Goal: Transaction & Acquisition: Purchase product/service

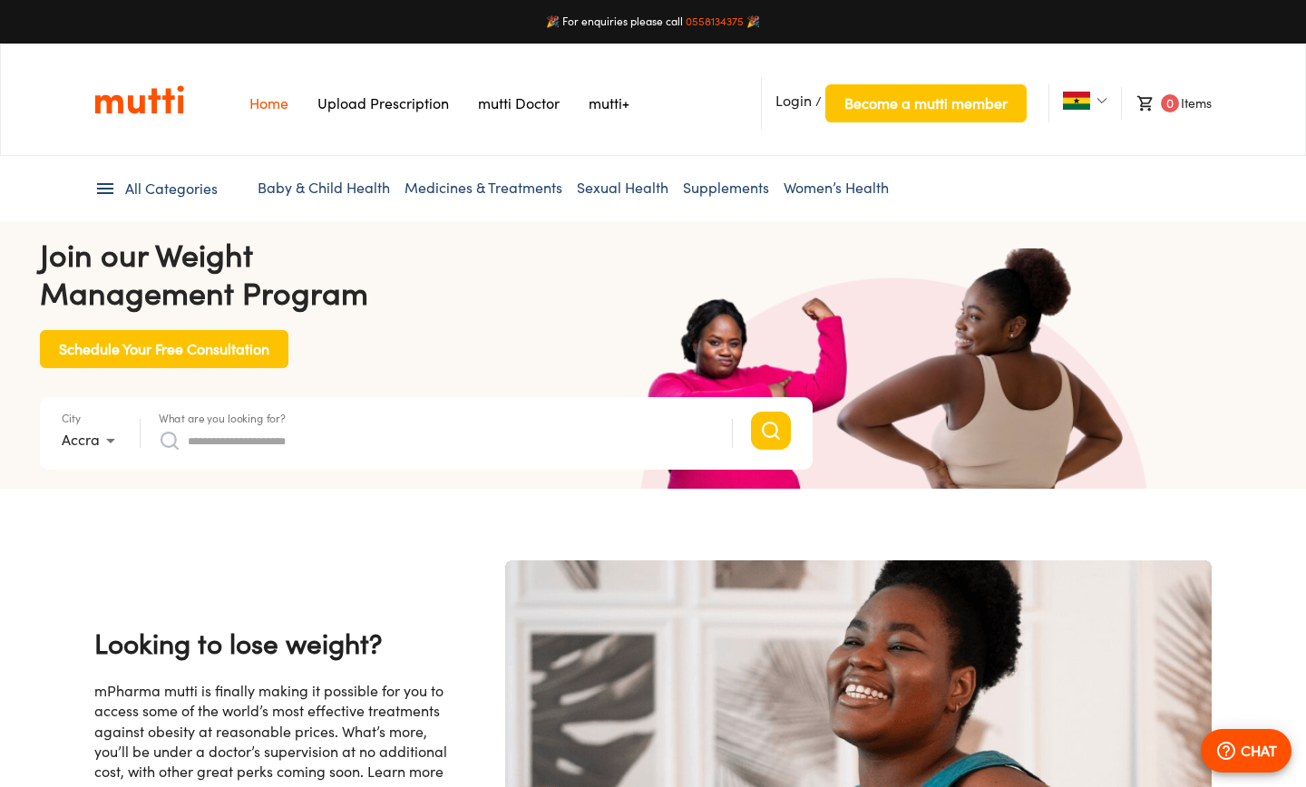
click at [334, 447] on input "What are you looking for?" at bounding box center [451, 440] width 526 height 29
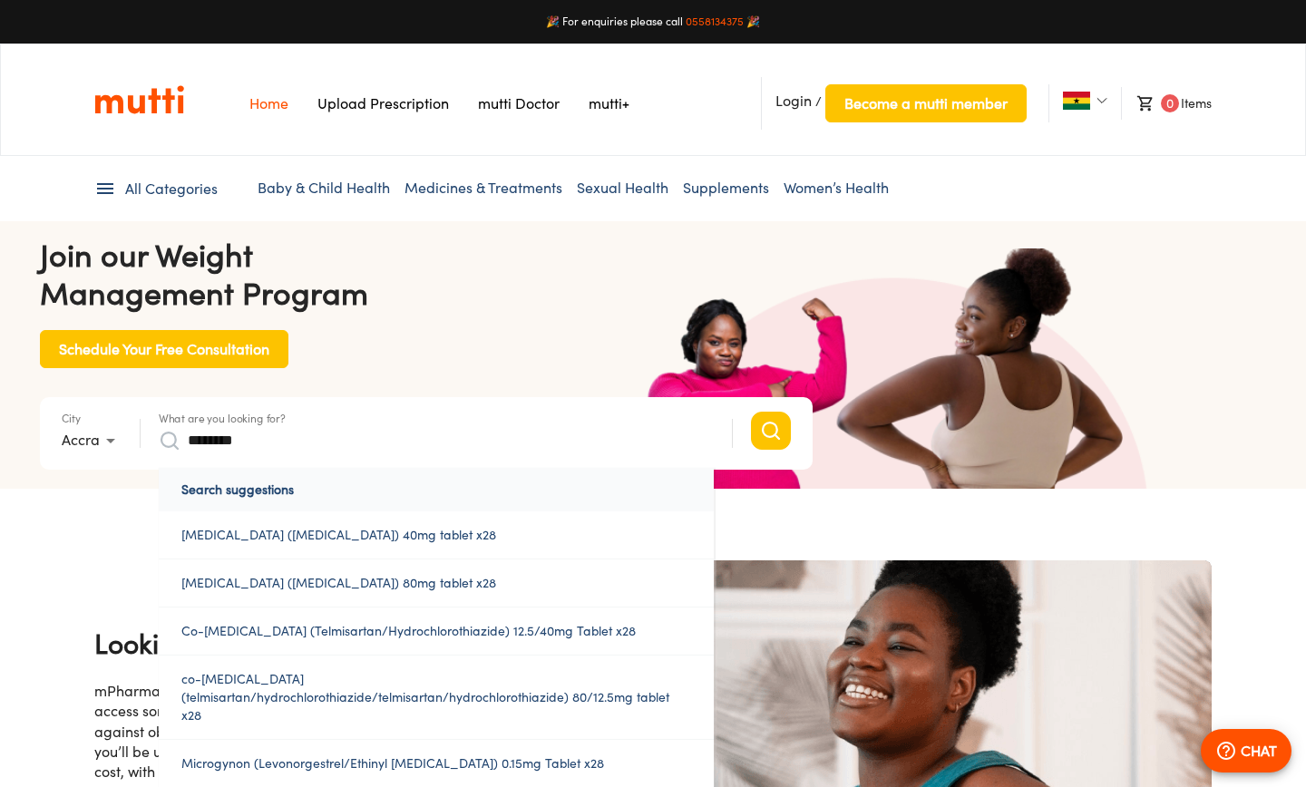
scroll to position [0, 2830]
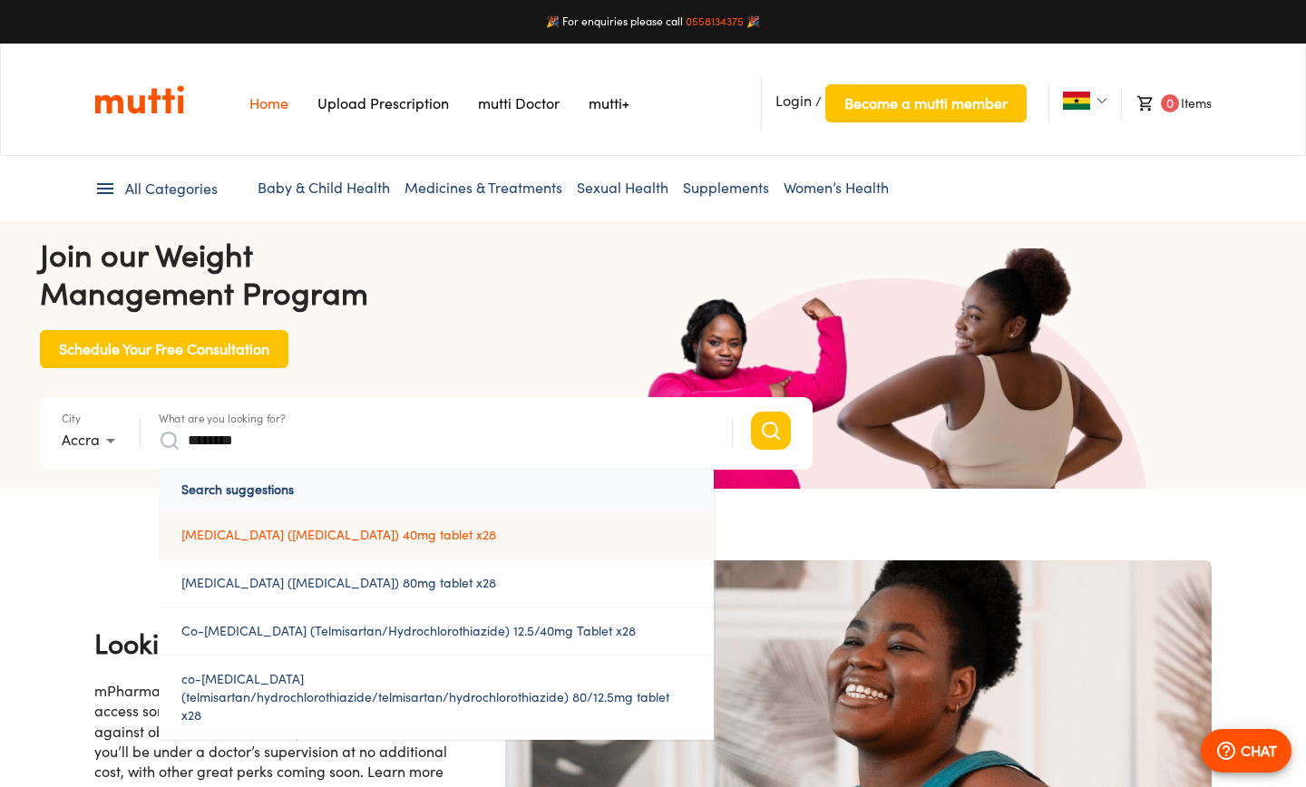
type input "********"
click at [250, 538] on link "micardis (telmisartan) 40mg tablet x28" at bounding box center [436, 535] width 555 height 47
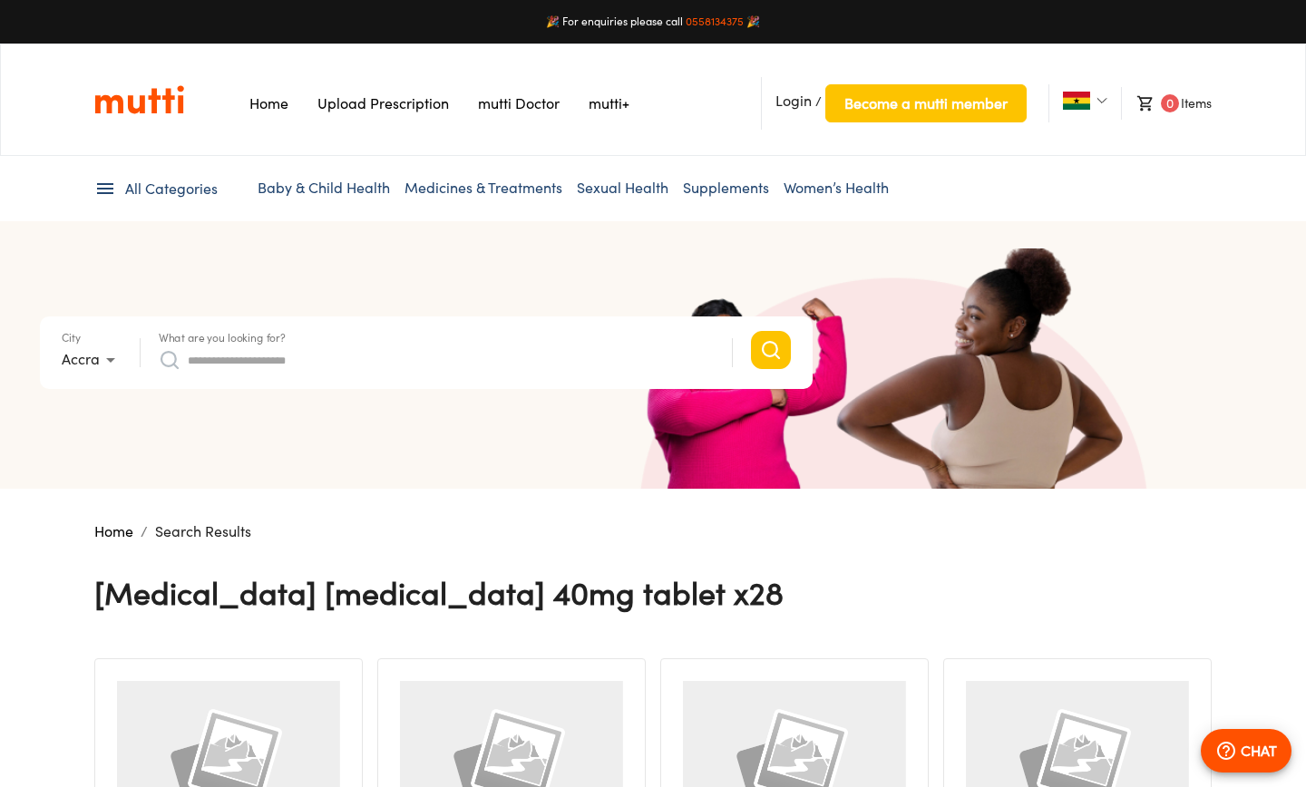
click at [365, 354] on input "What are you looking for?" at bounding box center [451, 360] width 526 height 29
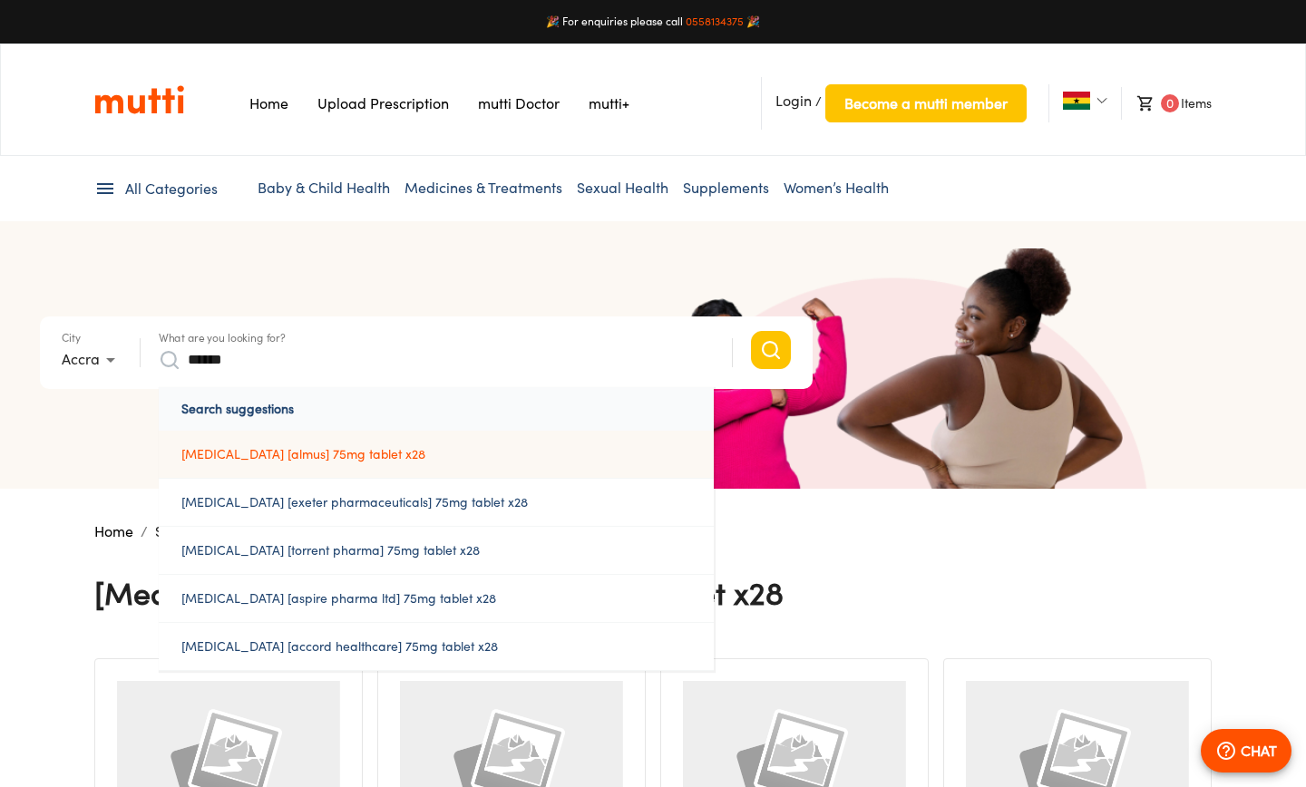
type input "******"
click at [243, 455] on a%2075mg%20tablet%20x28"] "clopidogrel [almus] 75mg tablet x28" at bounding box center [436, 454] width 555 height 47
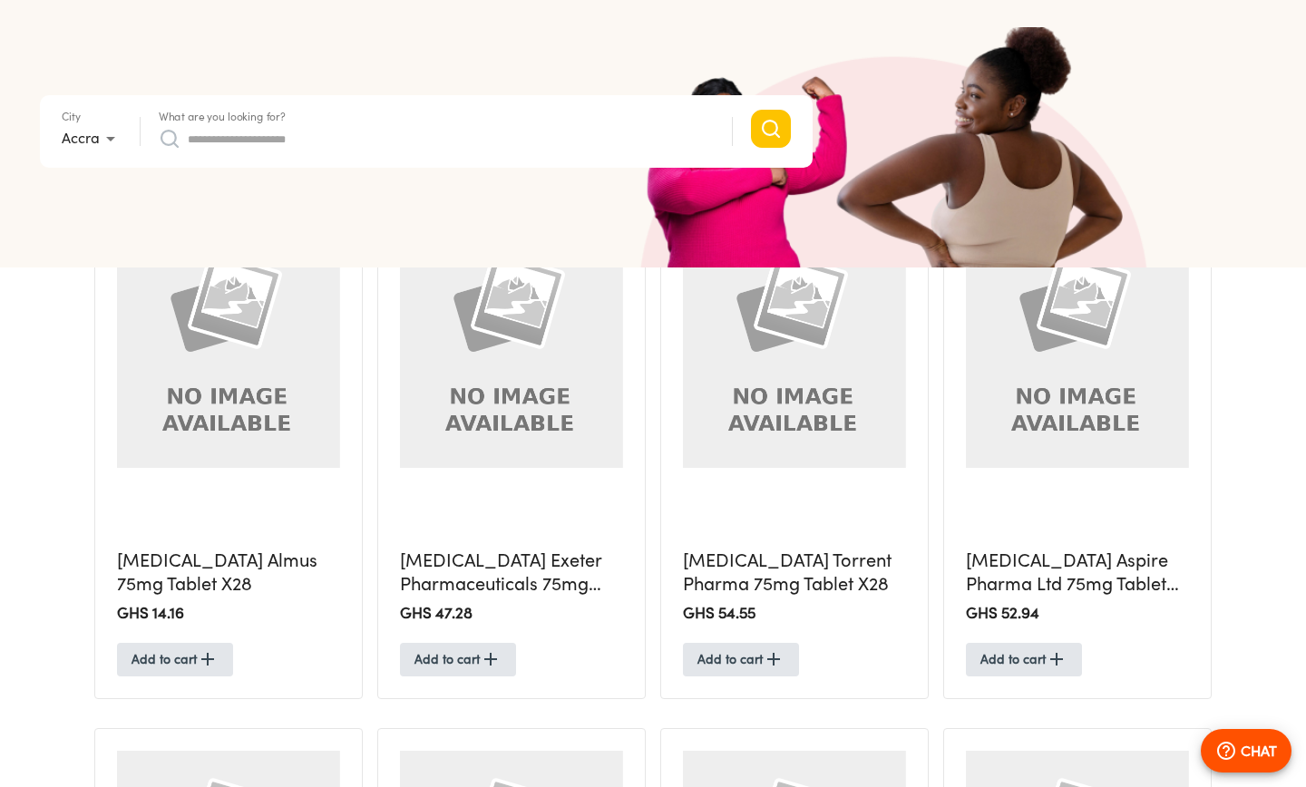
scroll to position [464, 0]
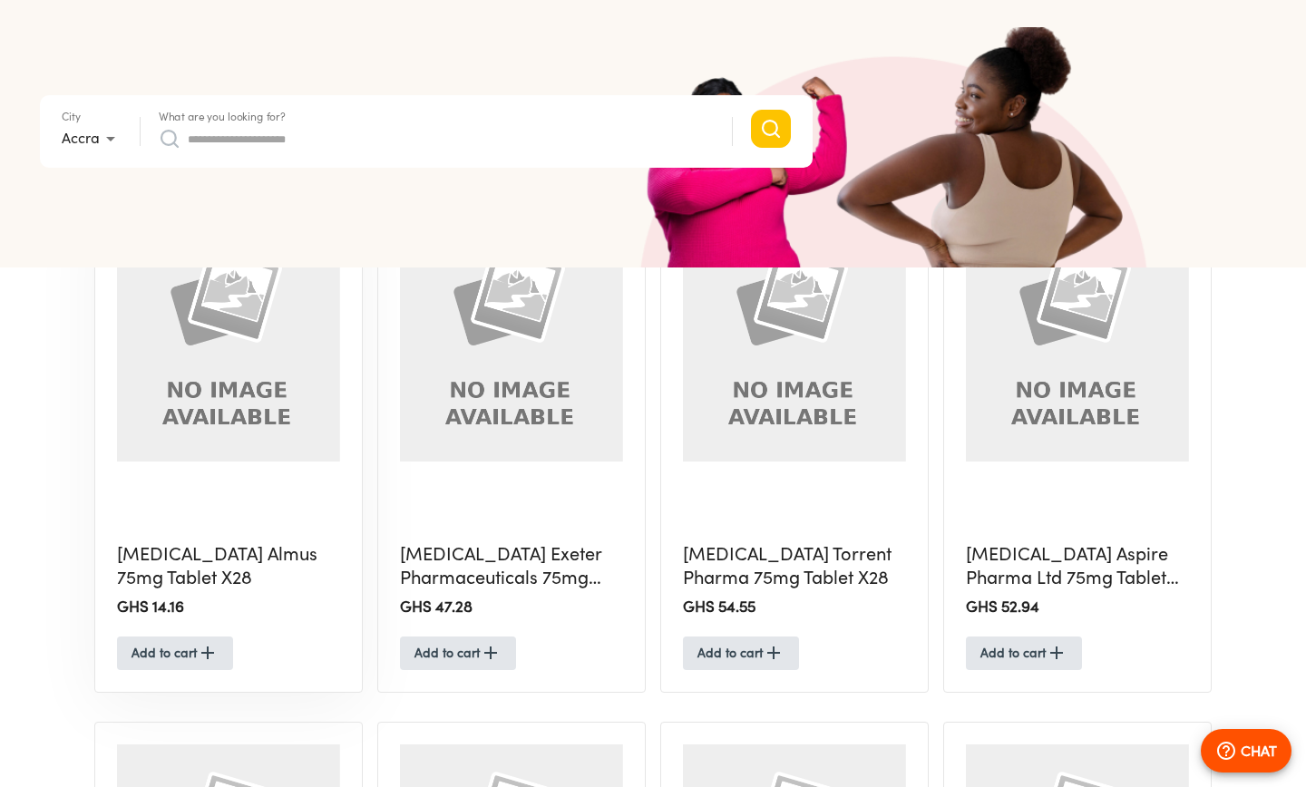
click at [202, 560] on h5 "[MEDICAL_DATA] Almus 75mg Tablet X28" at bounding box center [228, 566] width 223 height 48
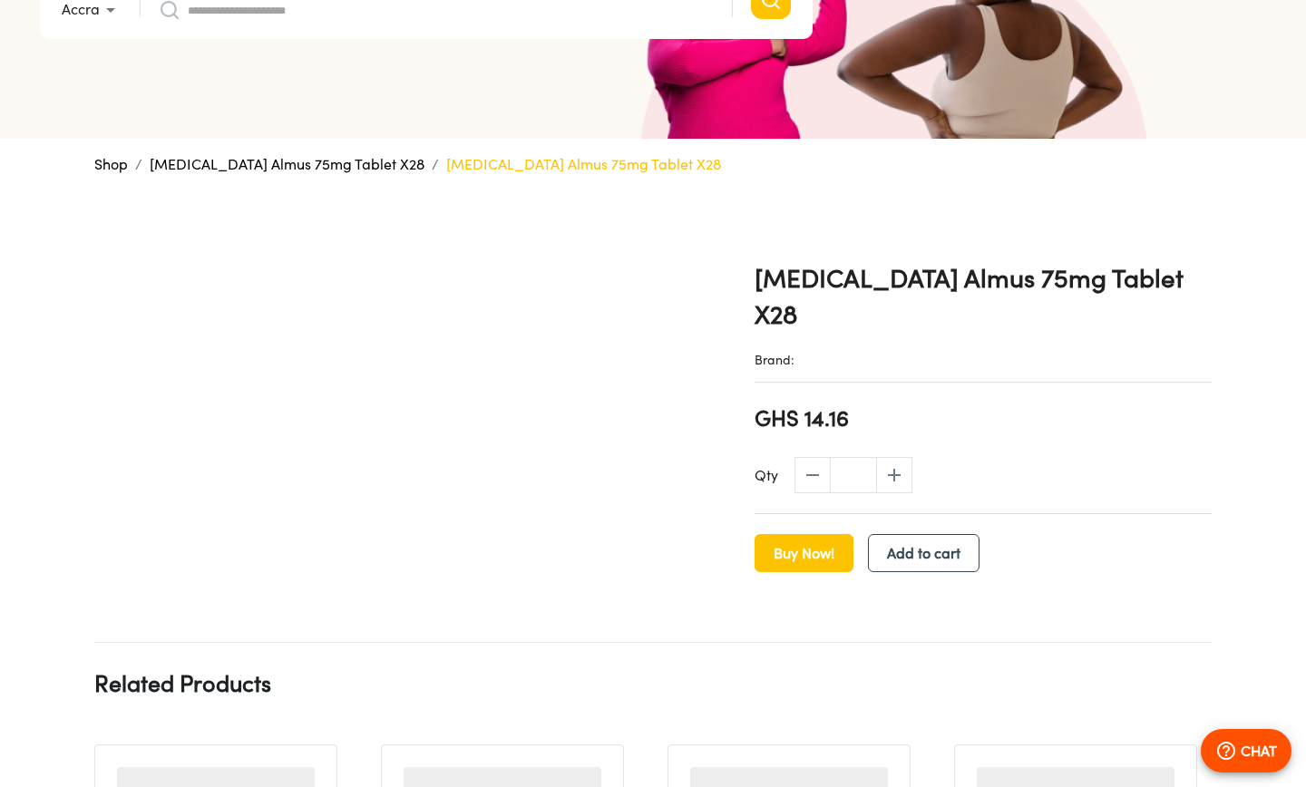
scroll to position [316, 0]
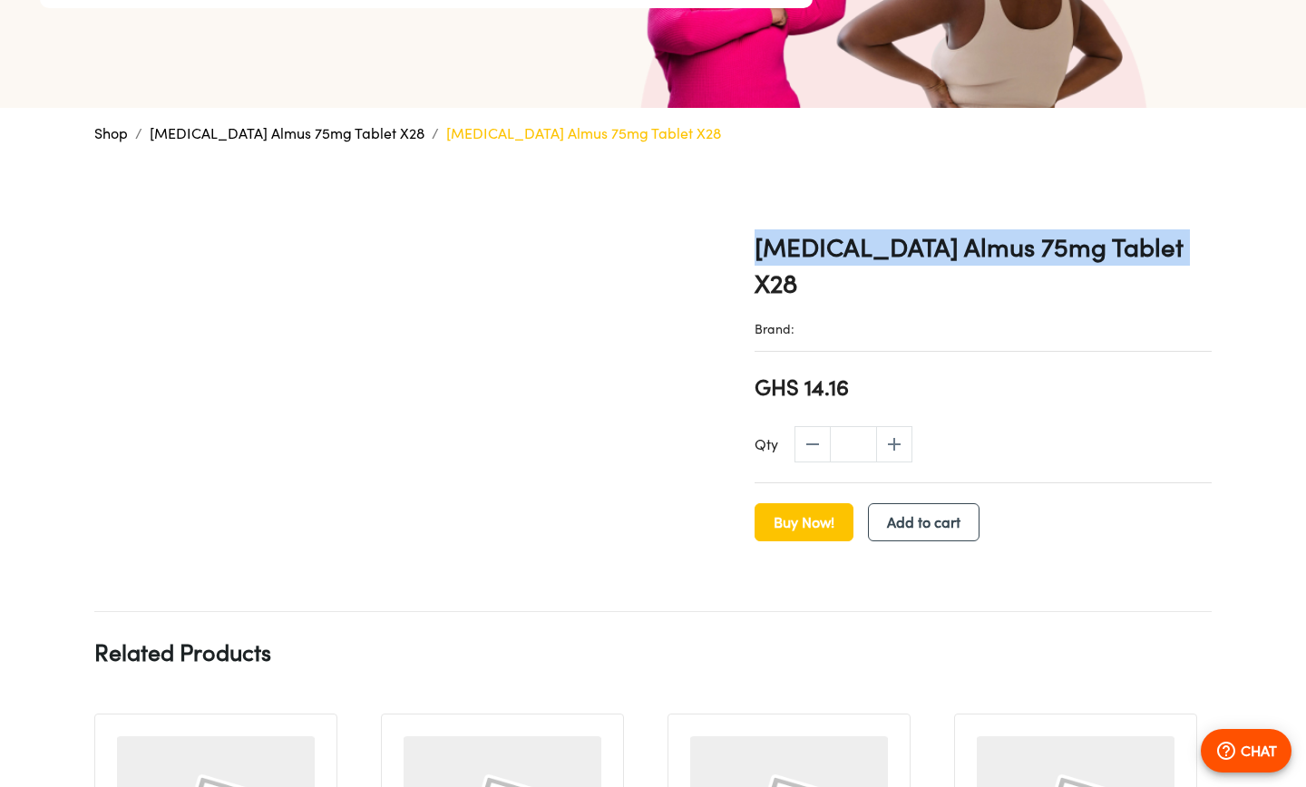
drag, startPoint x: 1175, startPoint y: 247, endPoint x: 756, endPoint y: 260, distance: 420.2
click at [756, 260] on h1 "[MEDICAL_DATA] Almus 75mg Tablet X28" at bounding box center [983, 265] width 457 height 73
copy h1 "Clopidogrel Almus 75mg Tablet X28"
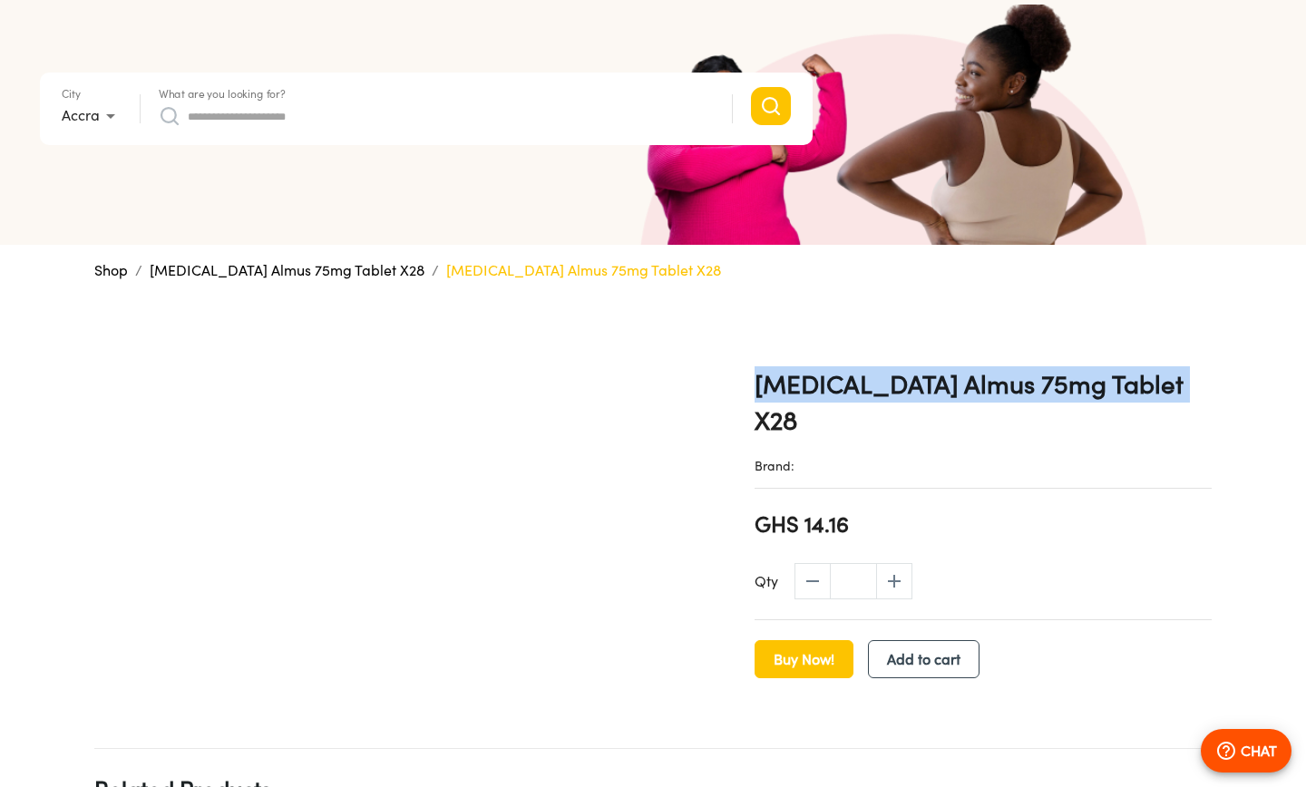
scroll to position [0, 0]
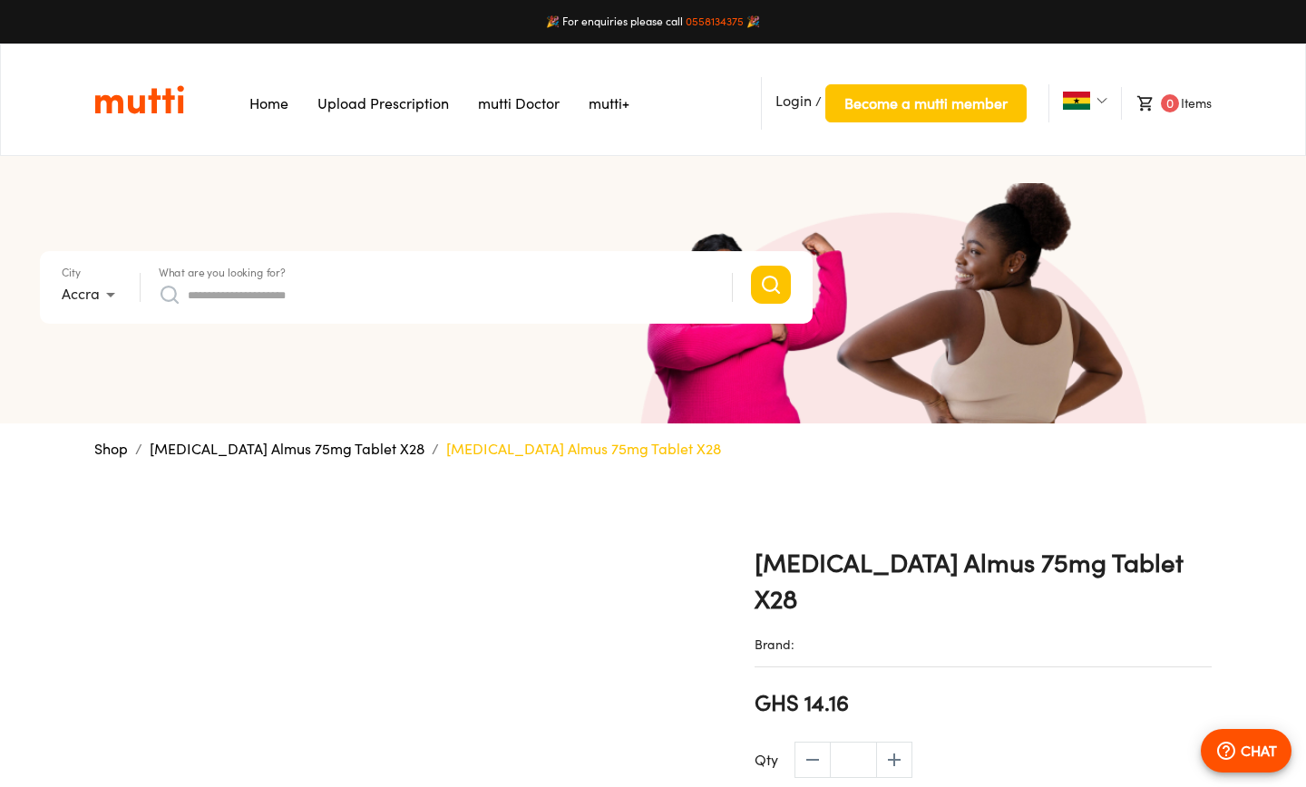
click at [792, 109] on span "Login" at bounding box center [793, 101] width 36 height 18
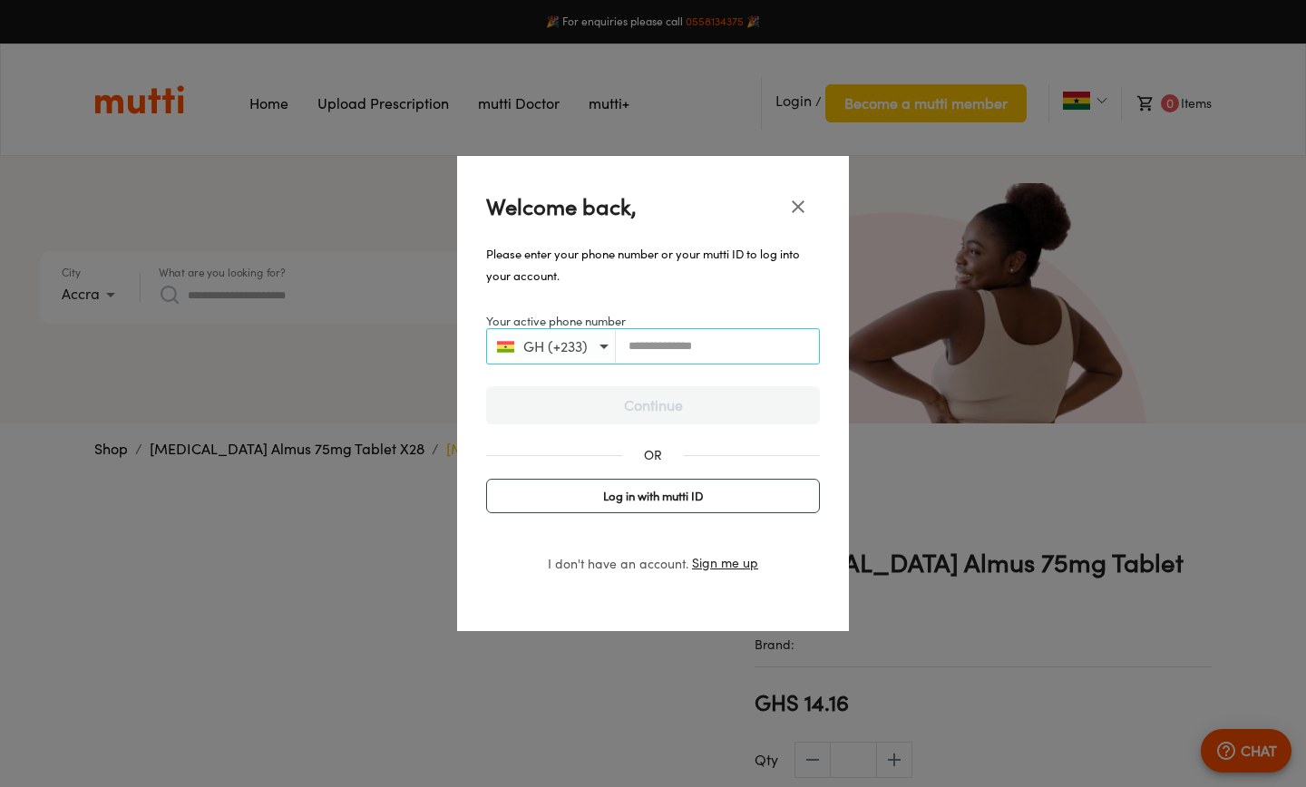
click at [657, 347] on input "Your active phone number" at bounding box center [717, 346] width 203 height 14
type input "**********"
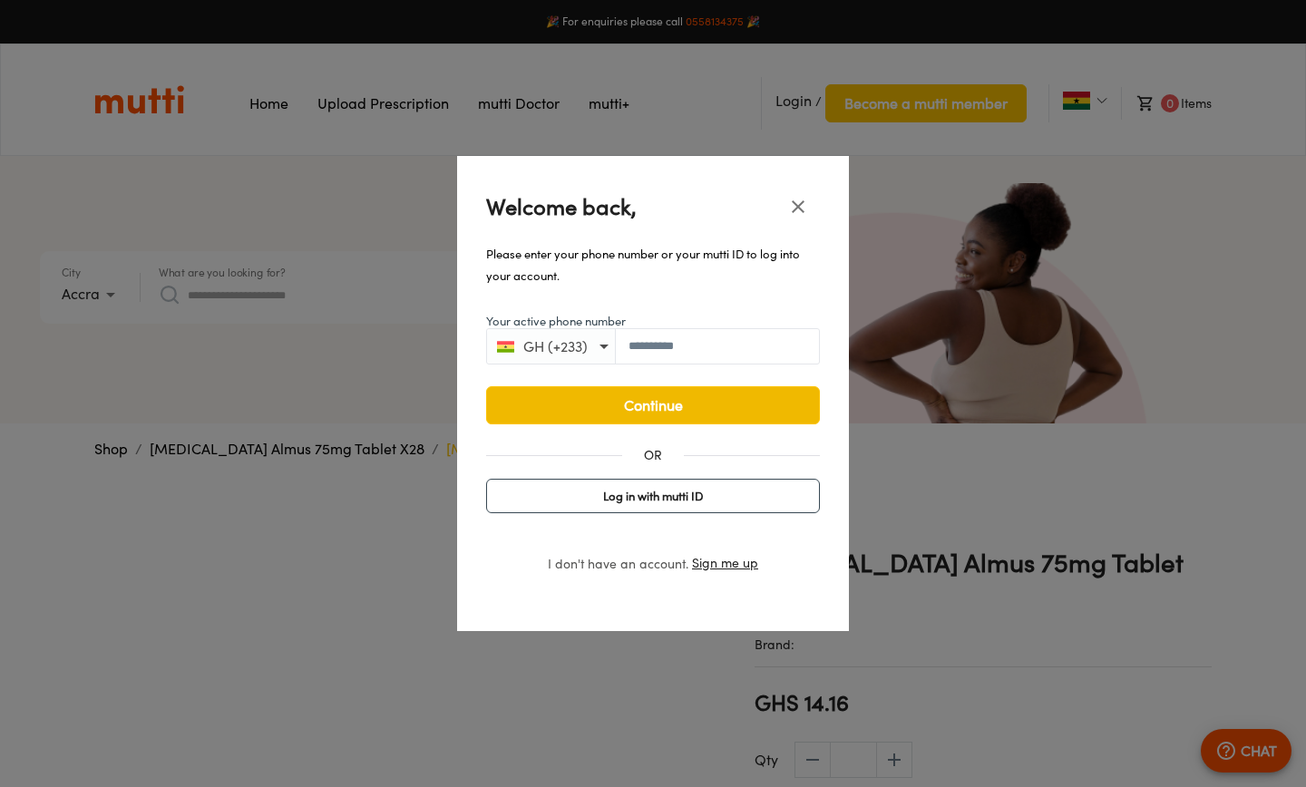
click at [652, 410] on span "Continue" at bounding box center [653, 405] width 296 height 25
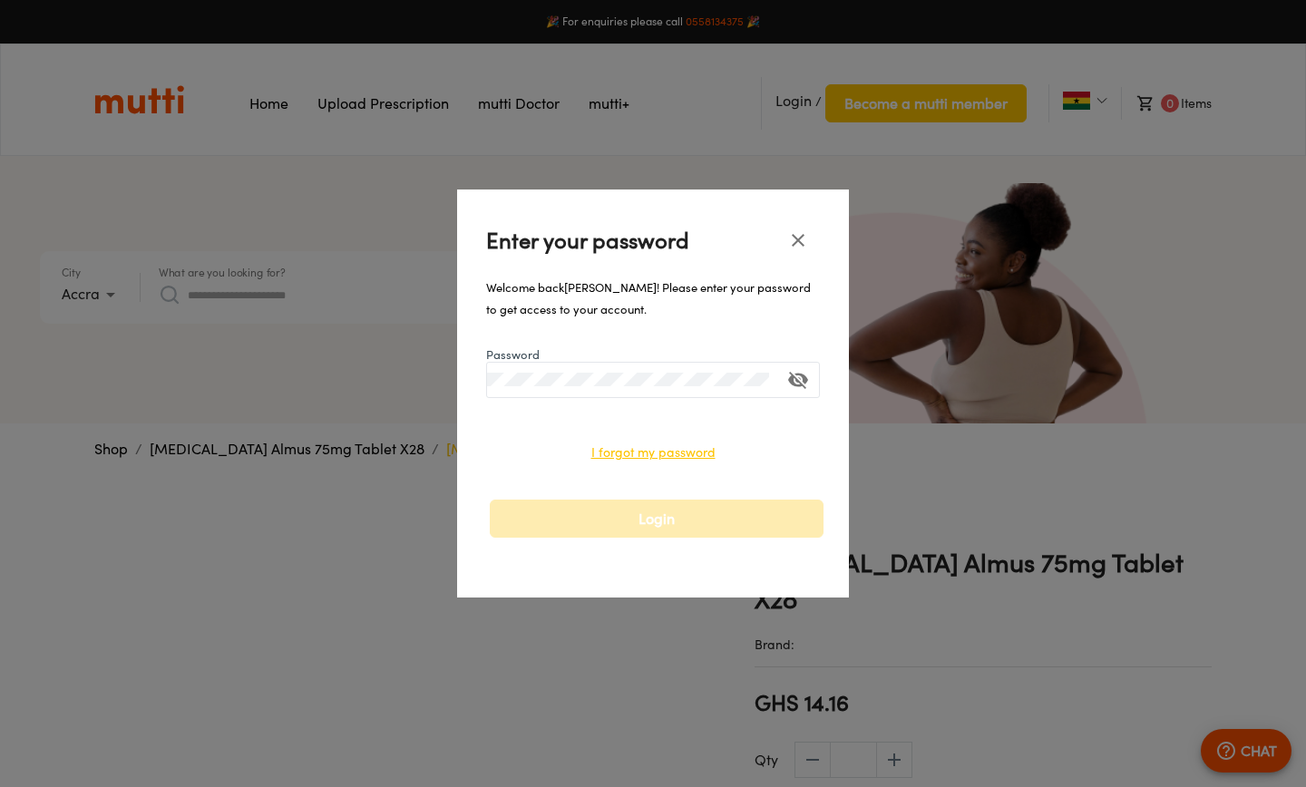
click at [609, 389] on div at bounding box center [653, 380] width 334 height 36
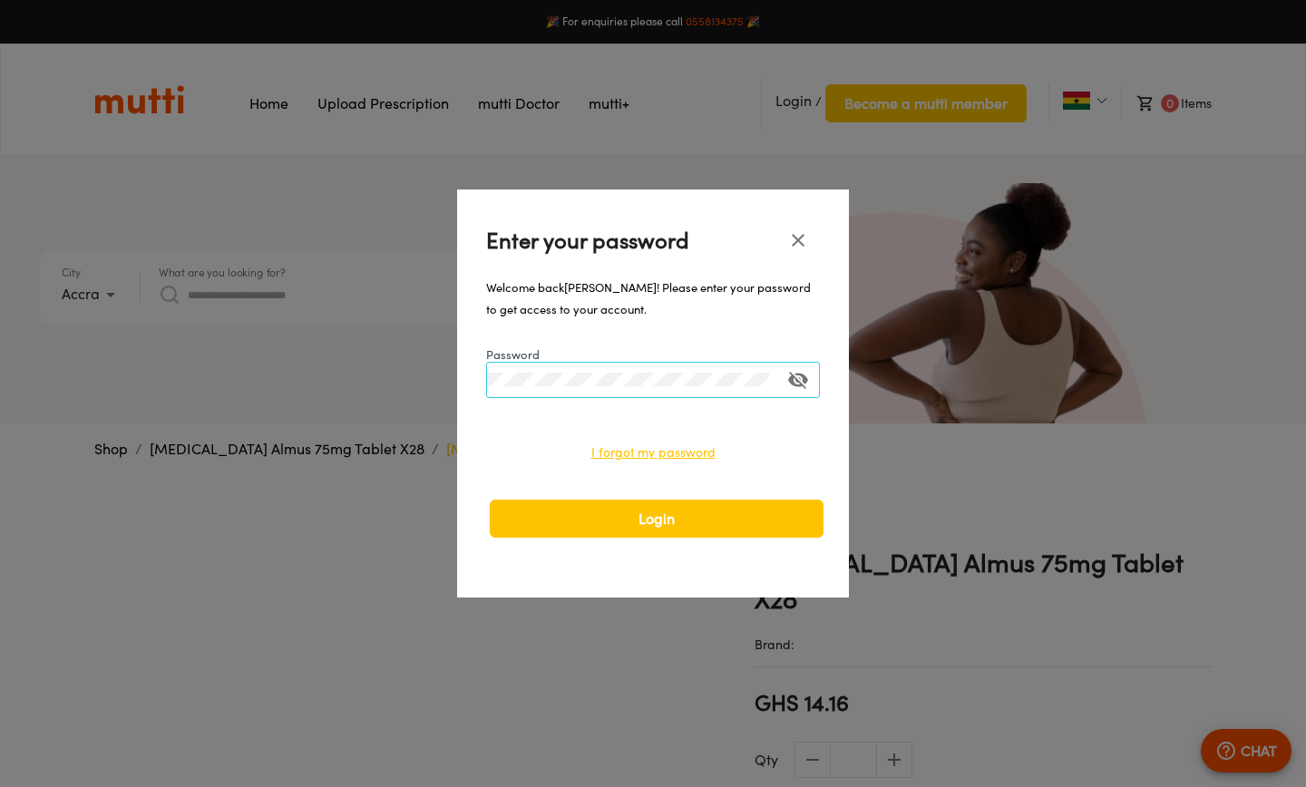
click at [795, 380] on icon "toggle password visibility" at bounding box center [798, 380] width 22 height 22
click at [641, 519] on span "Login" at bounding box center [657, 518] width 296 height 25
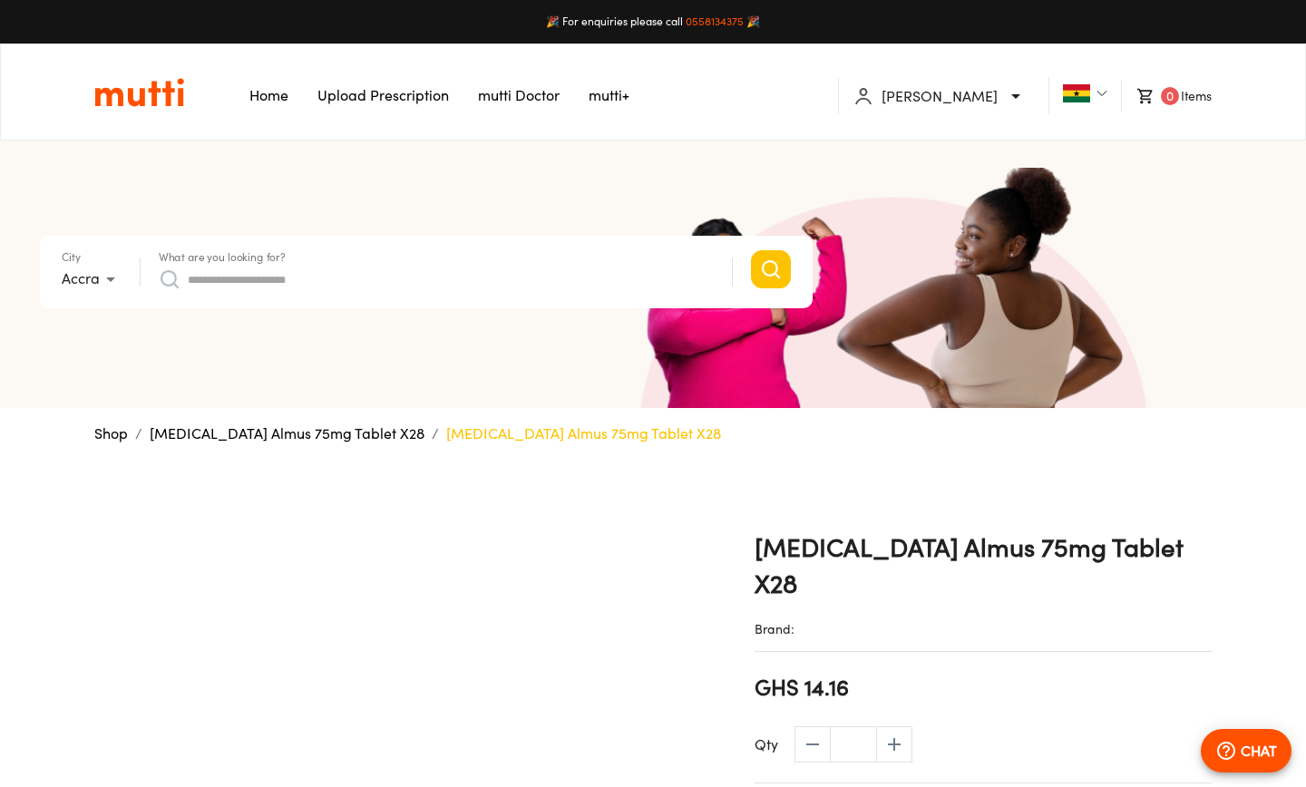
click at [609, 100] on link "mutti+" at bounding box center [609, 95] width 41 height 18
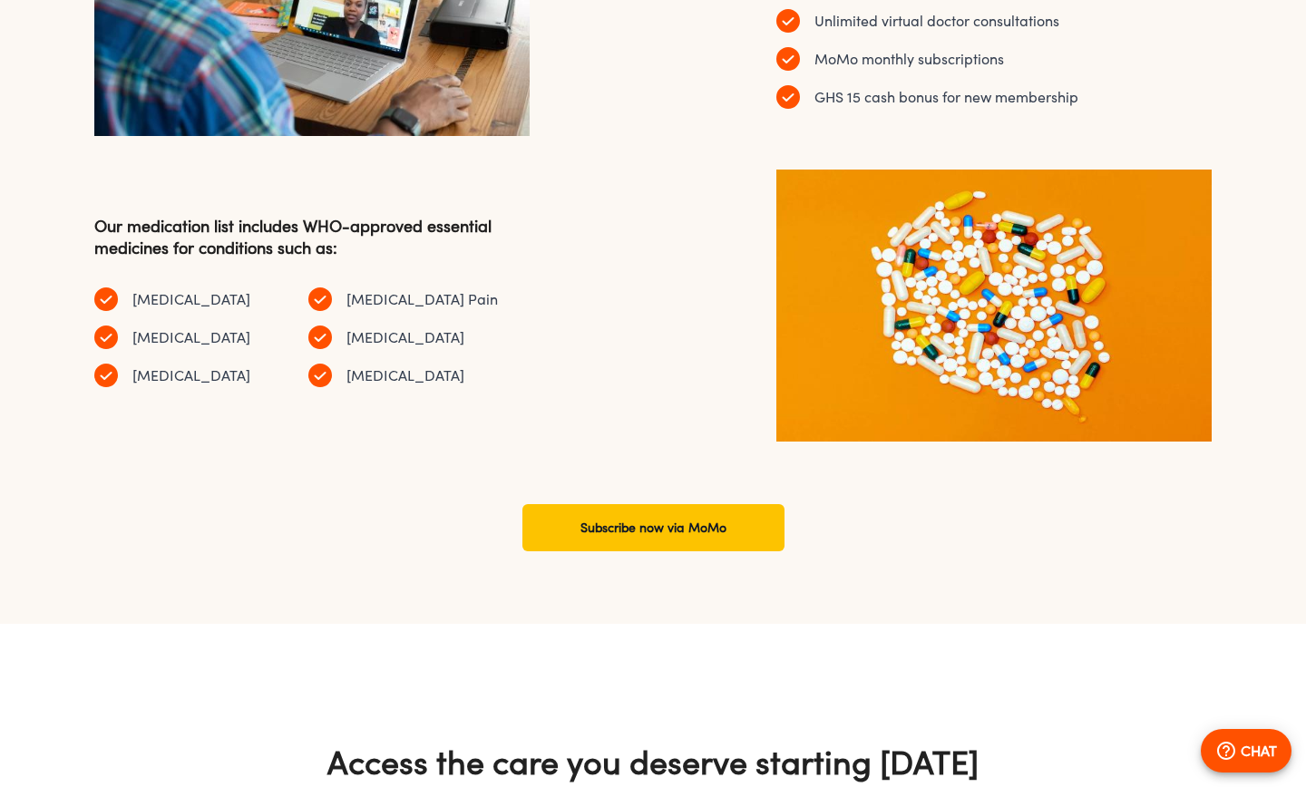
scroll to position [1502, 0]
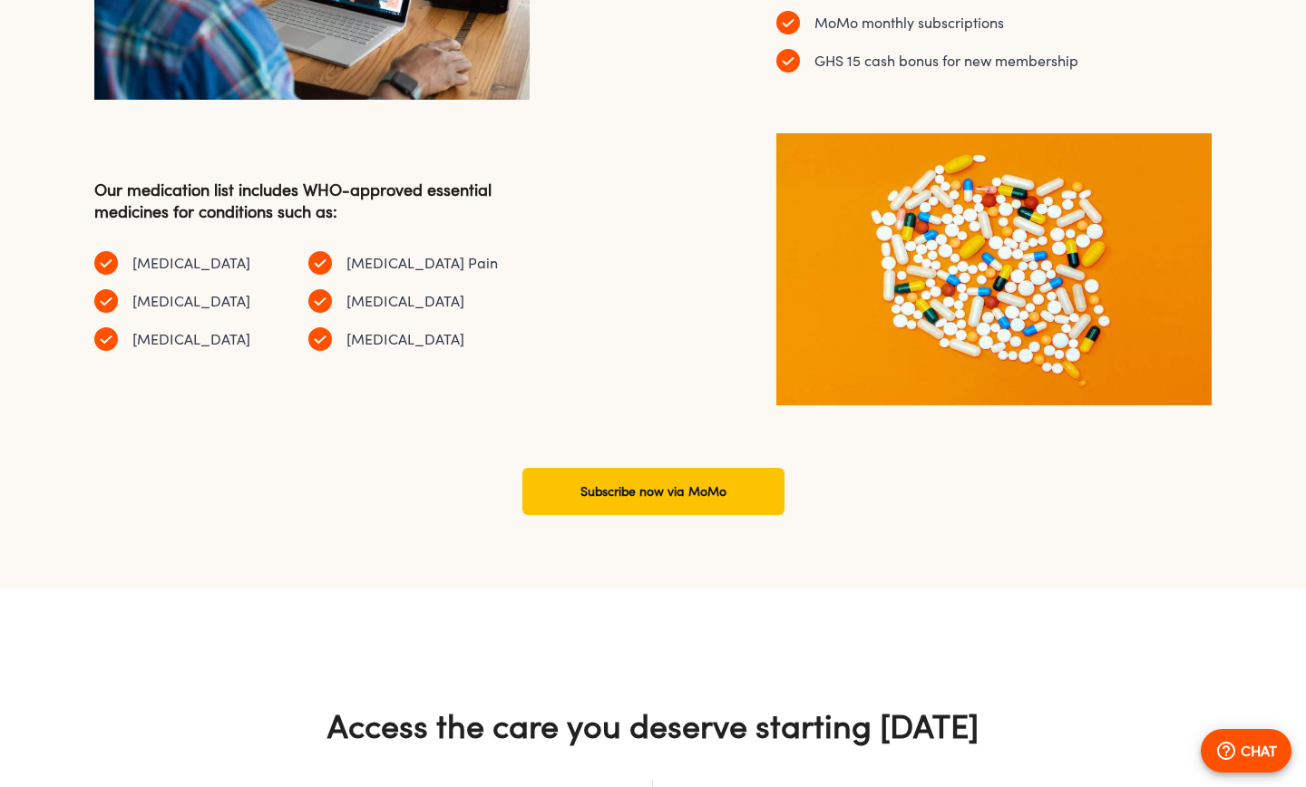
click at [667, 484] on link "Subscribe now via MoMo" at bounding box center [653, 491] width 262 height 47
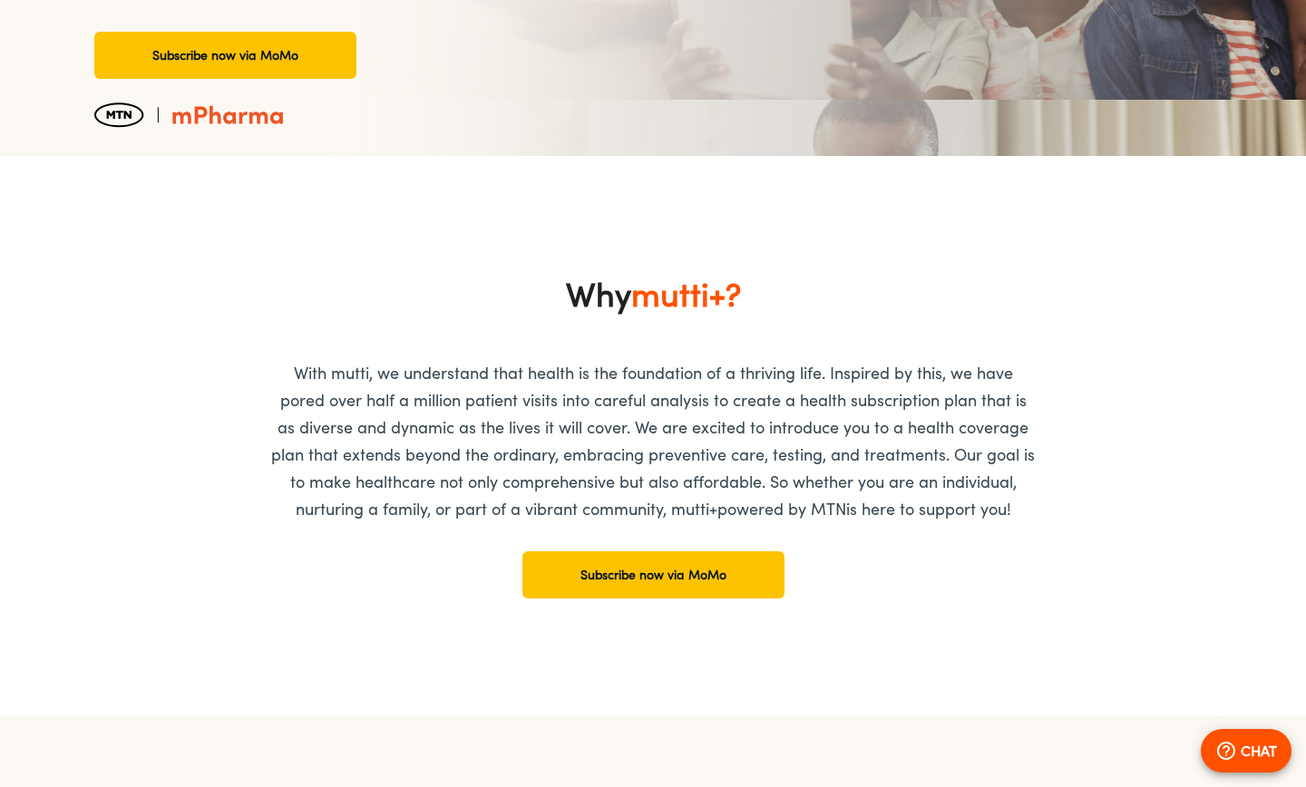
scroll to position [0, 0]
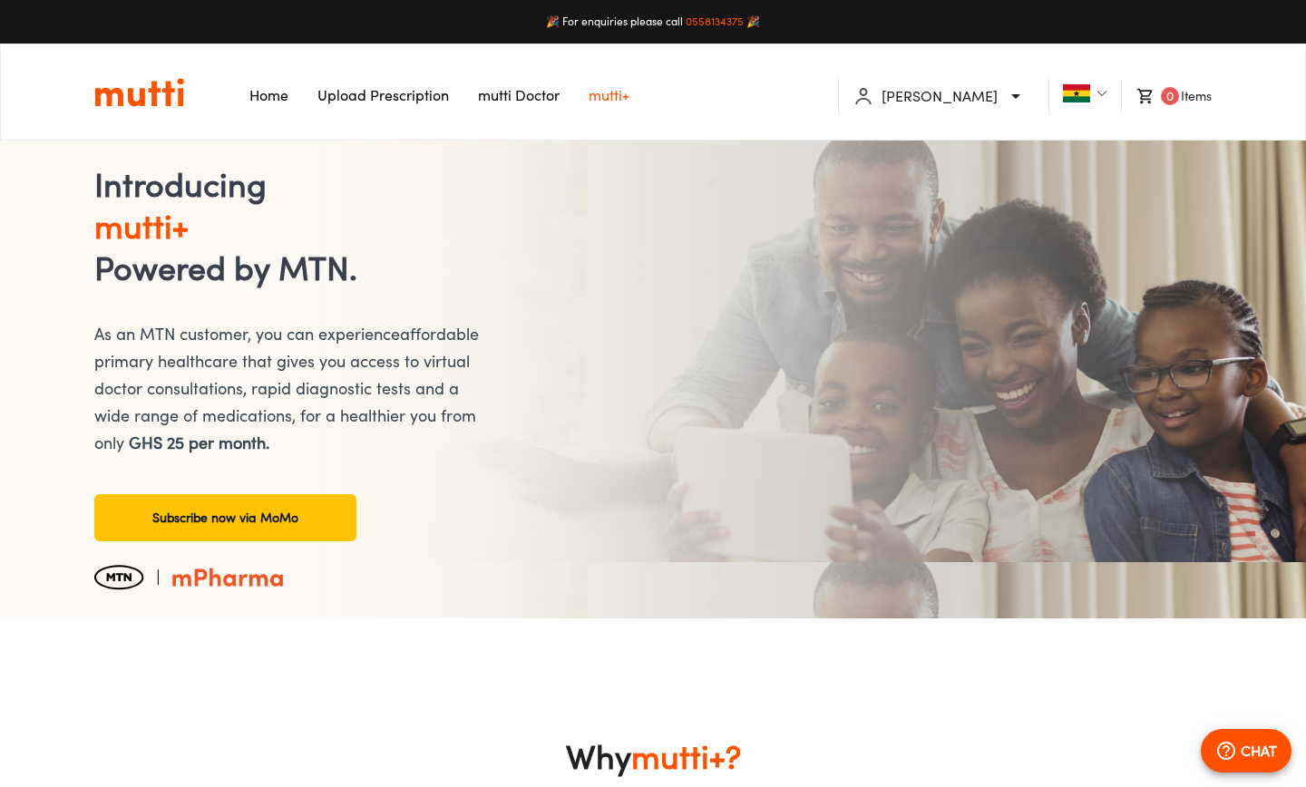
click at [528, 99] on link "mutti Doctor" at bounding box center [519, 95] width 82 height 18
click at [270, 99] on link "Home" at bounding box center [268, 95] width 39 height 18
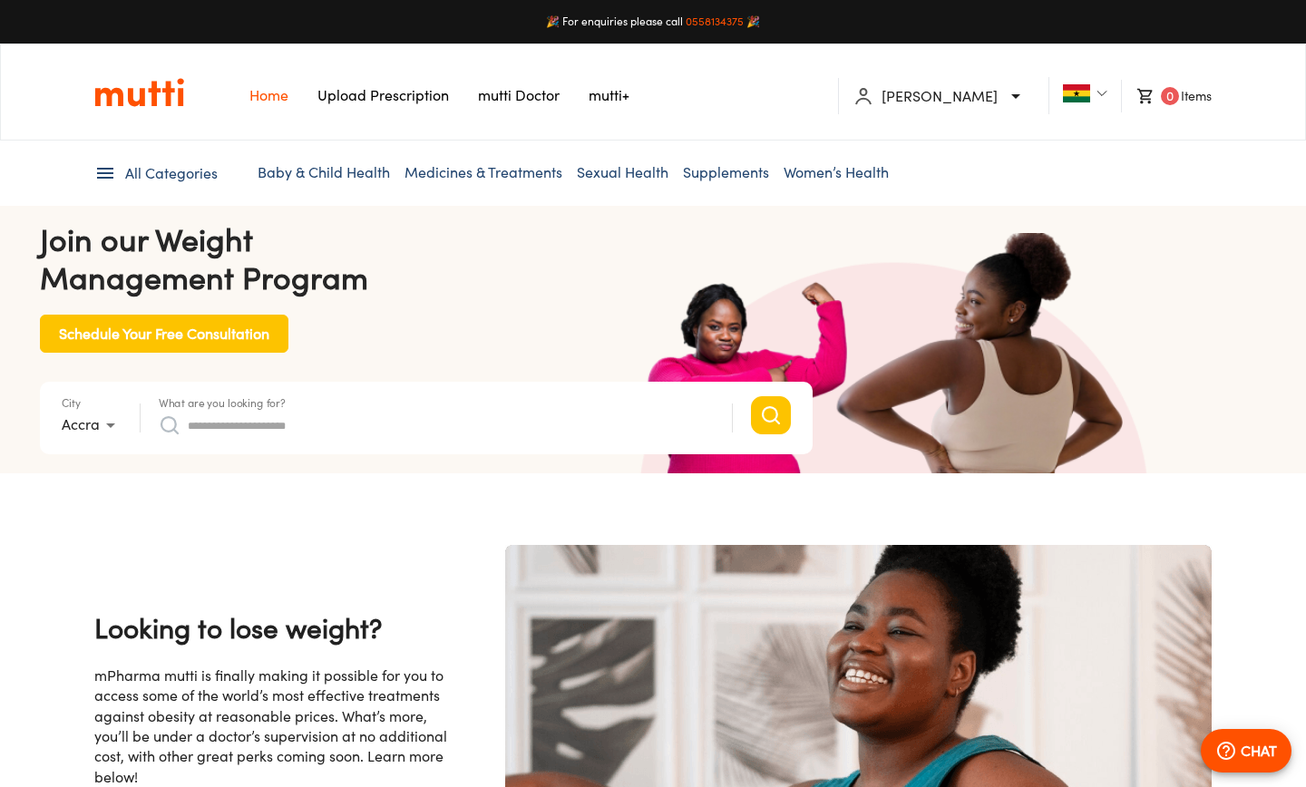
click at [268, 413] on input "What are you looking for?" at bounding box center [451, 425] width 526 height 29
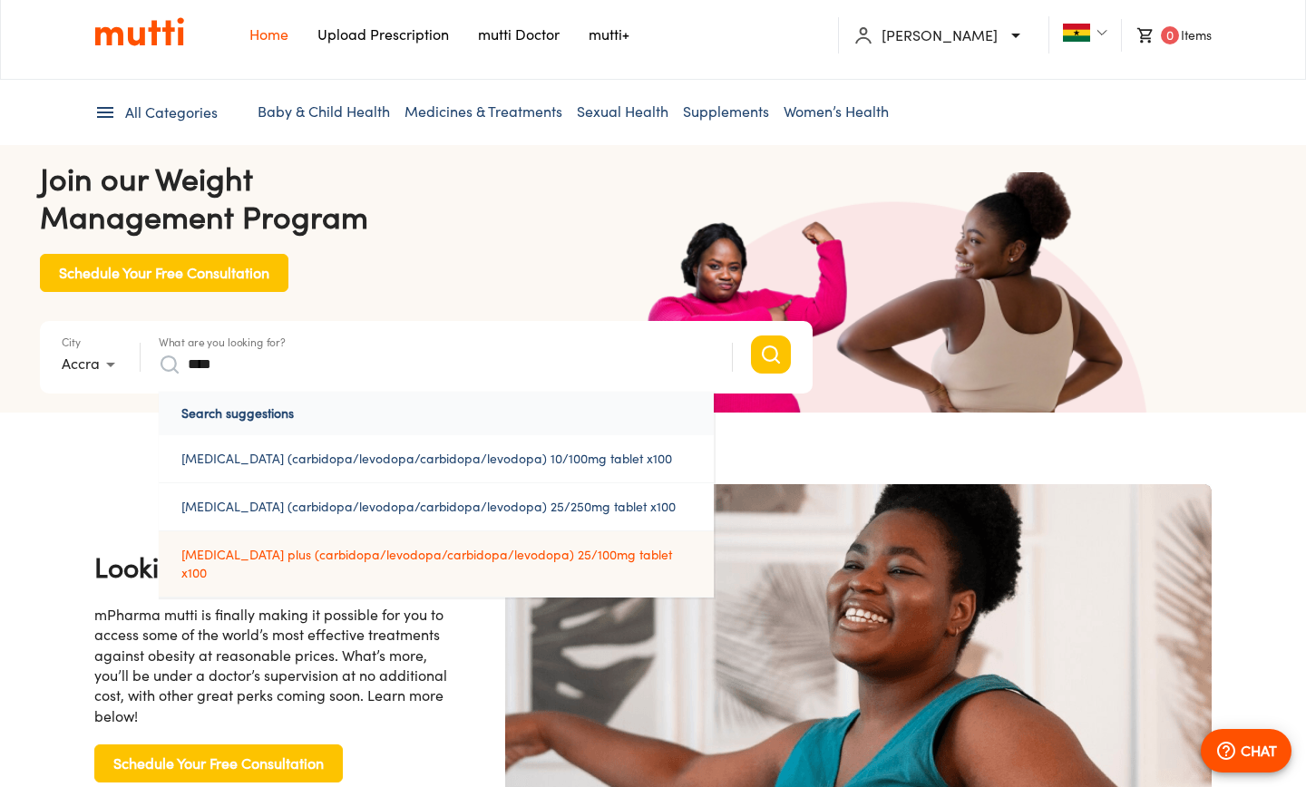
scroll to position [0, 3721]
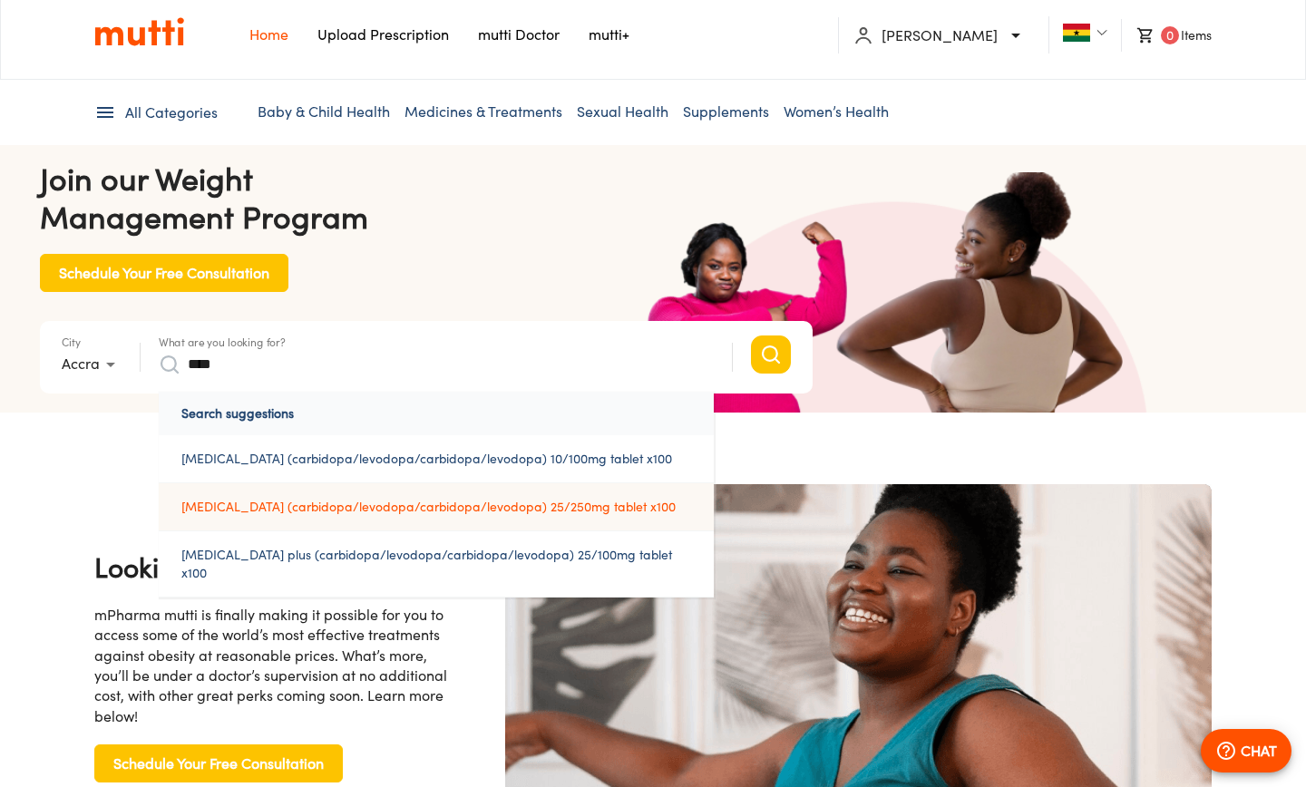
type input "****"
click at [520, 502] on link "sinemet (carbidopa/levodopa/carbidopa/levodopa) 25/250mg tablet x100" at bounding box center [436, 506] width 555 height 47
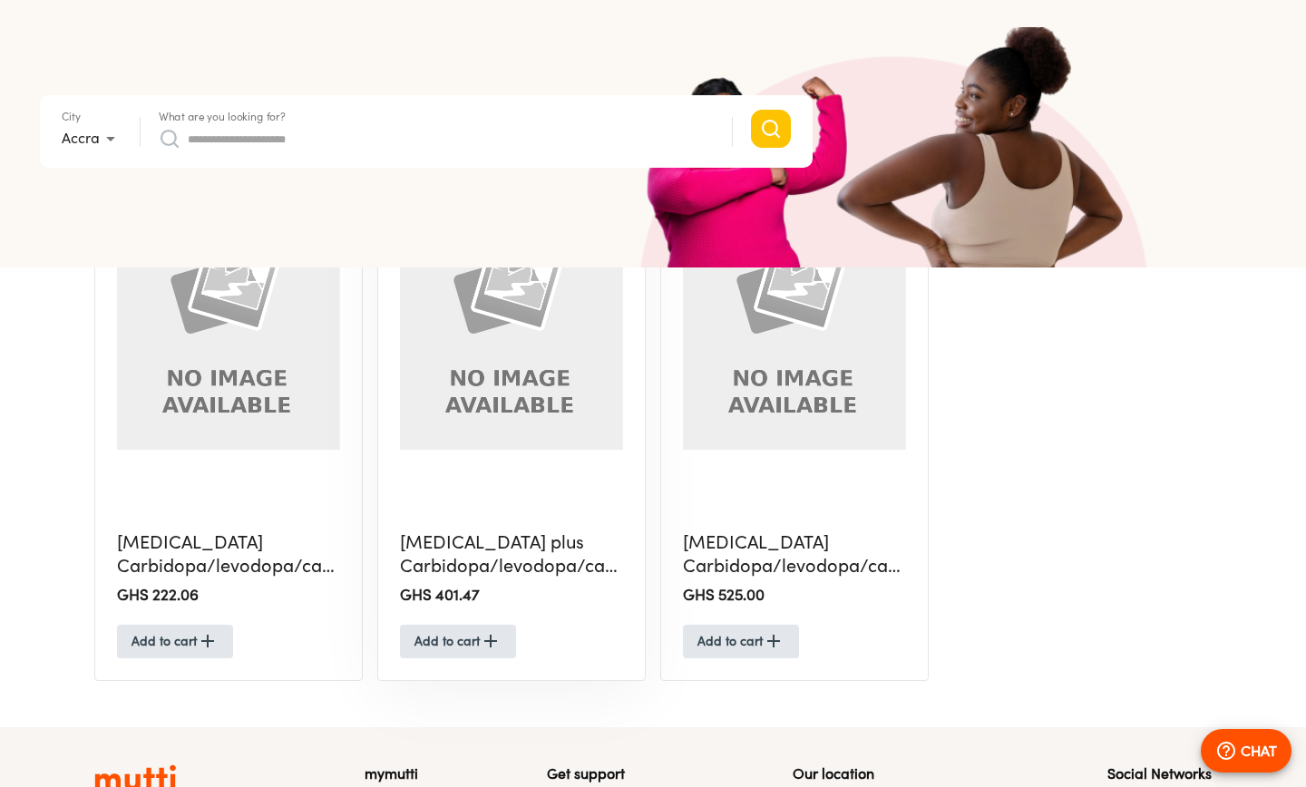
scroll to position [526, 0]
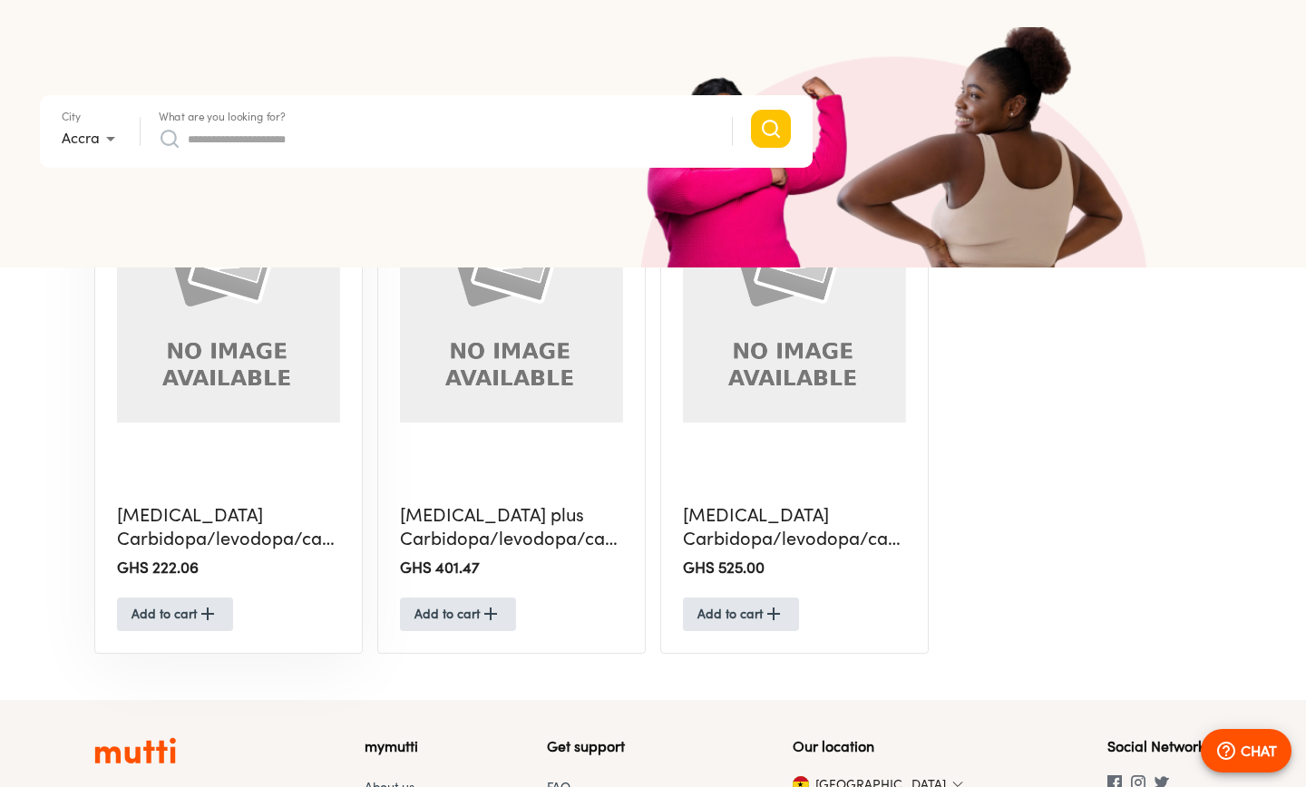
click at [278, 143] on input "What are you looking for?" at bounding box center [451, 138] width 526 height 29
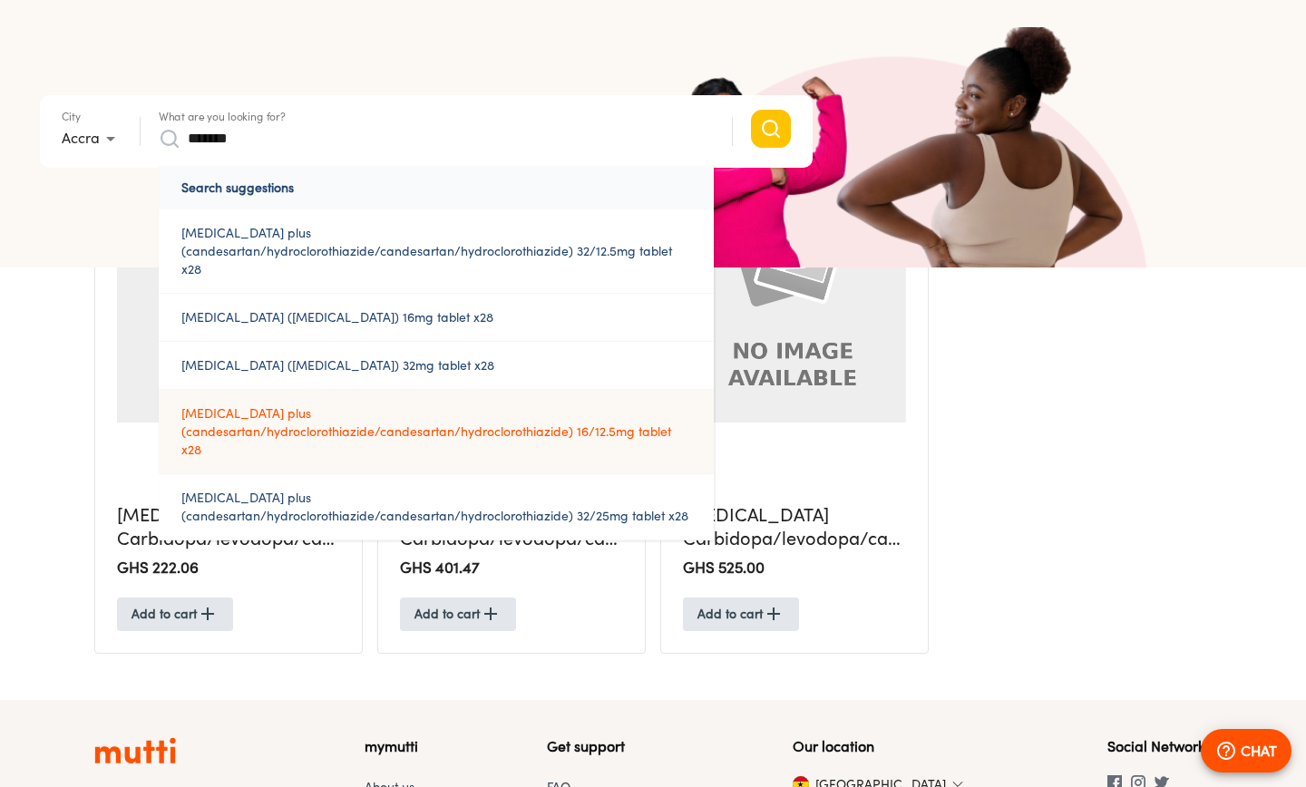
type input "*******"
click at [297, 405] on link "atacand plus (candesartan/hydroclorothiazide/candesartan/hydroclorothiazide) 16…" at bounding box center [436, 431] width 555 height 83
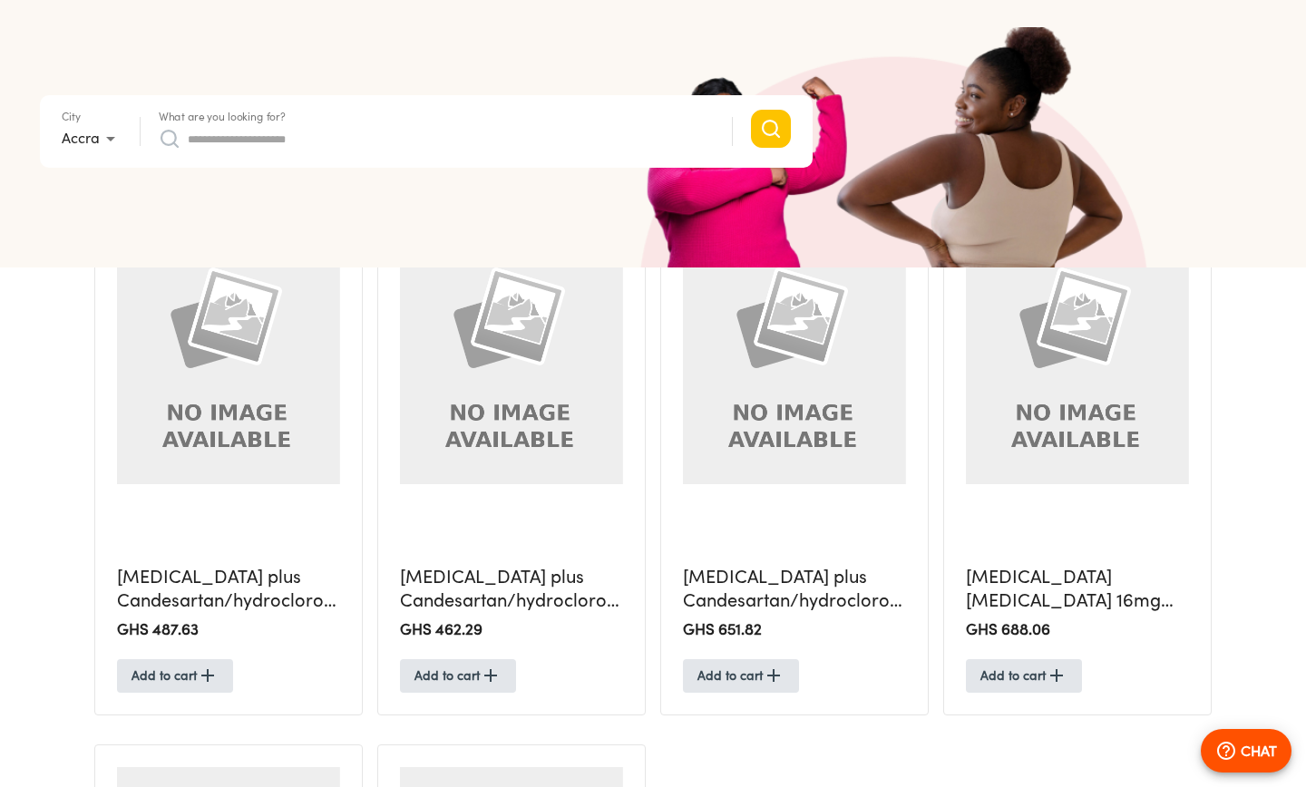
scroll to position [477, 0]
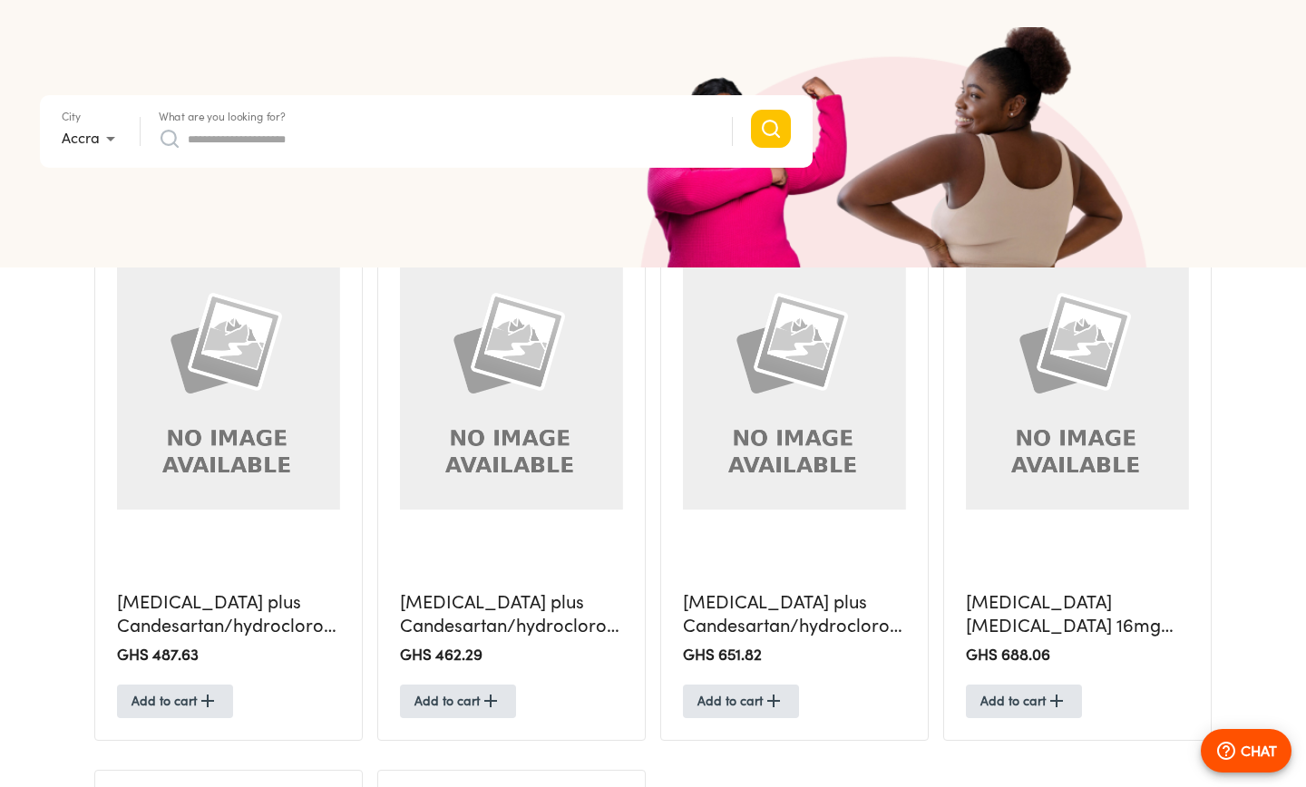
click at [367, 131] on input "What are you looking for?" at bounding box center [451, 138] width 526 height 29
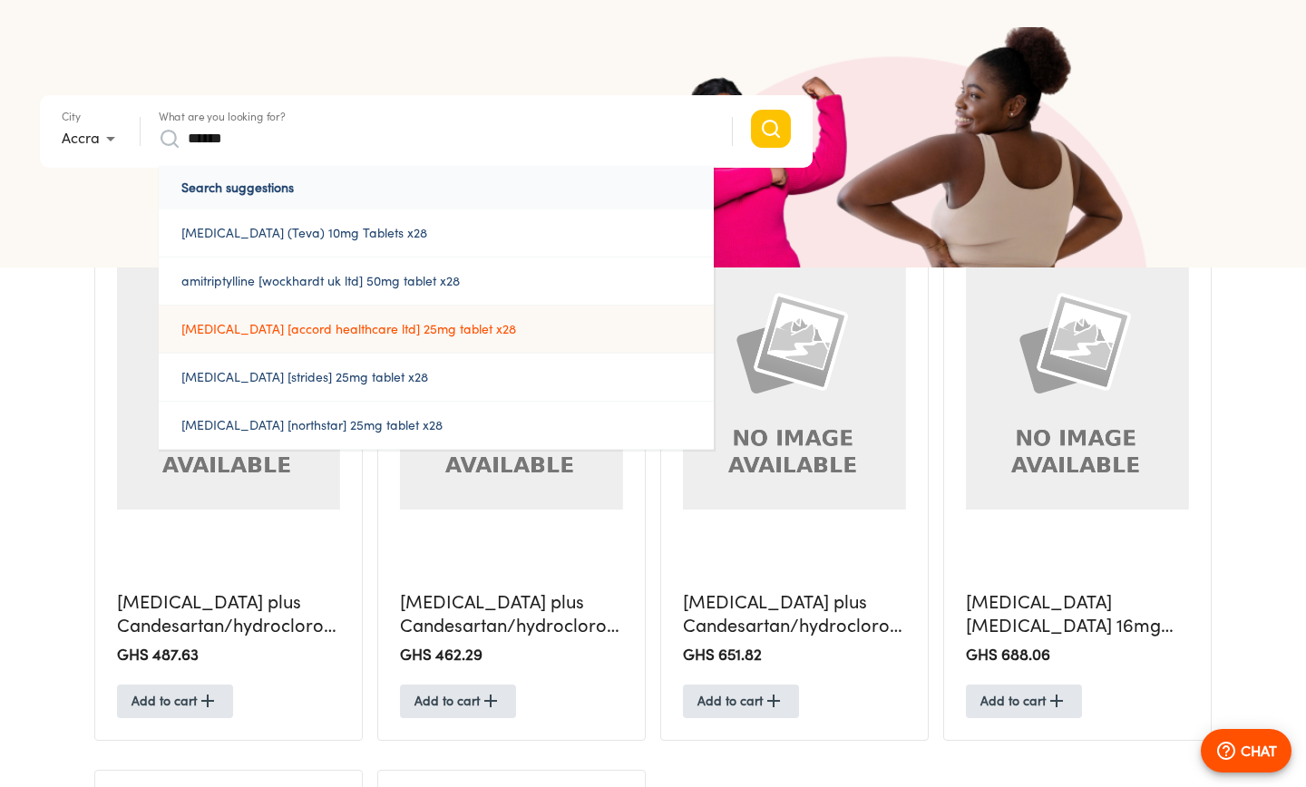
type input "******"
click at [424, 335] on a%2025mg%20tablet%20x28"] "amitriptyline [accord healthcare ltd] 25mg tablet x28" at bounding box center [436, 329] width 555 height 47
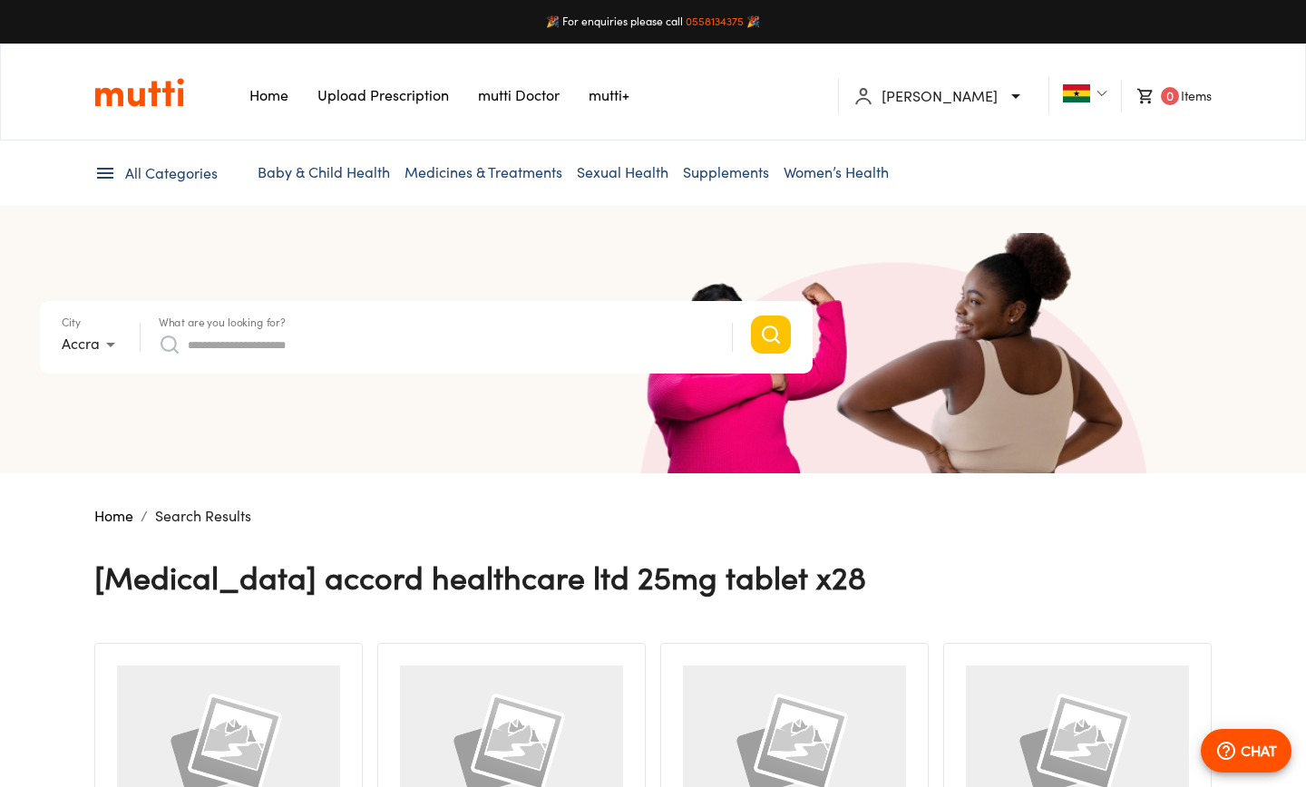
click at [310, 328] on div "What are you looking for?" at bounding box center [436, 338] width 555 height 44
click at [304, 351] on input "What are you looking for?" at bounding box center [451, 344] width 526 height 29
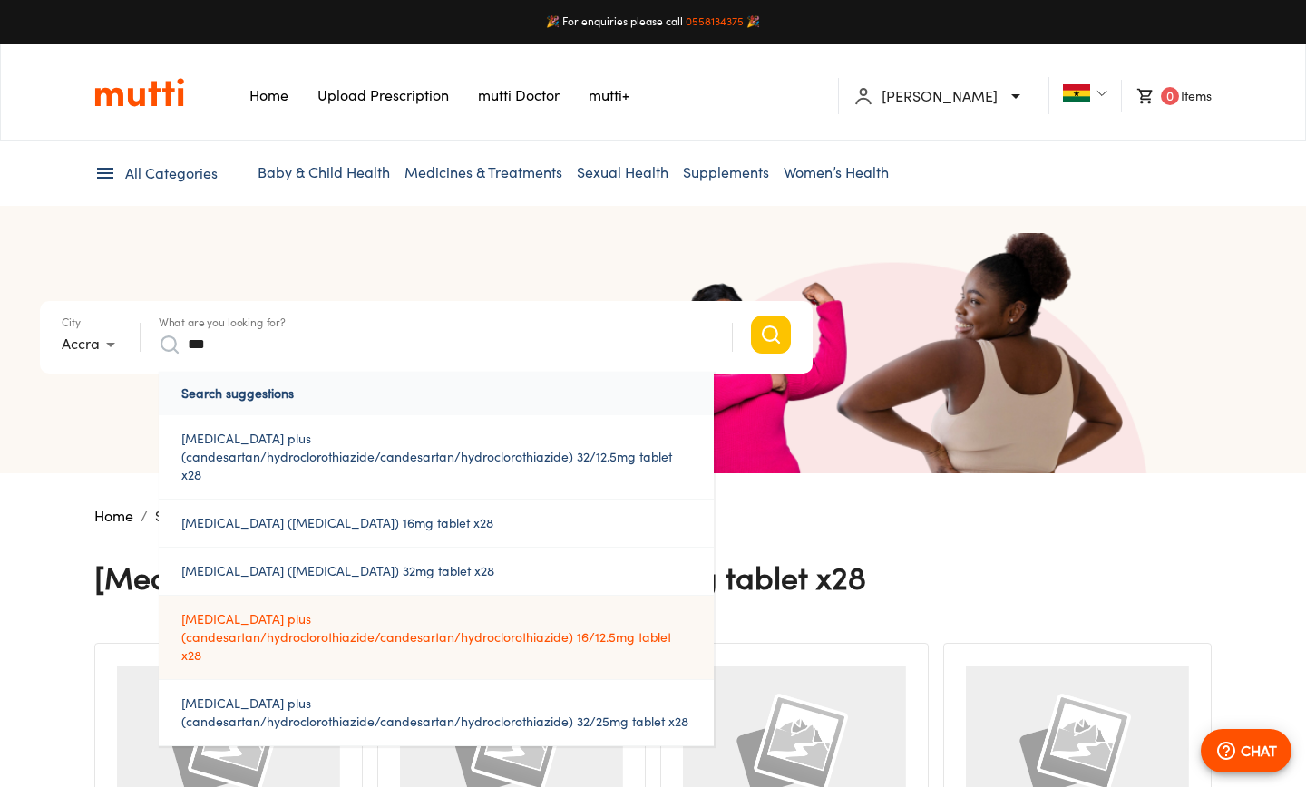
type input "***"
click at [323, 619] on link "atacand plus (candesartan/hydroclorothiazide/candesartan/hydroclorothiazide) 16…" at bounding box center [436, 637] width 555 height 83
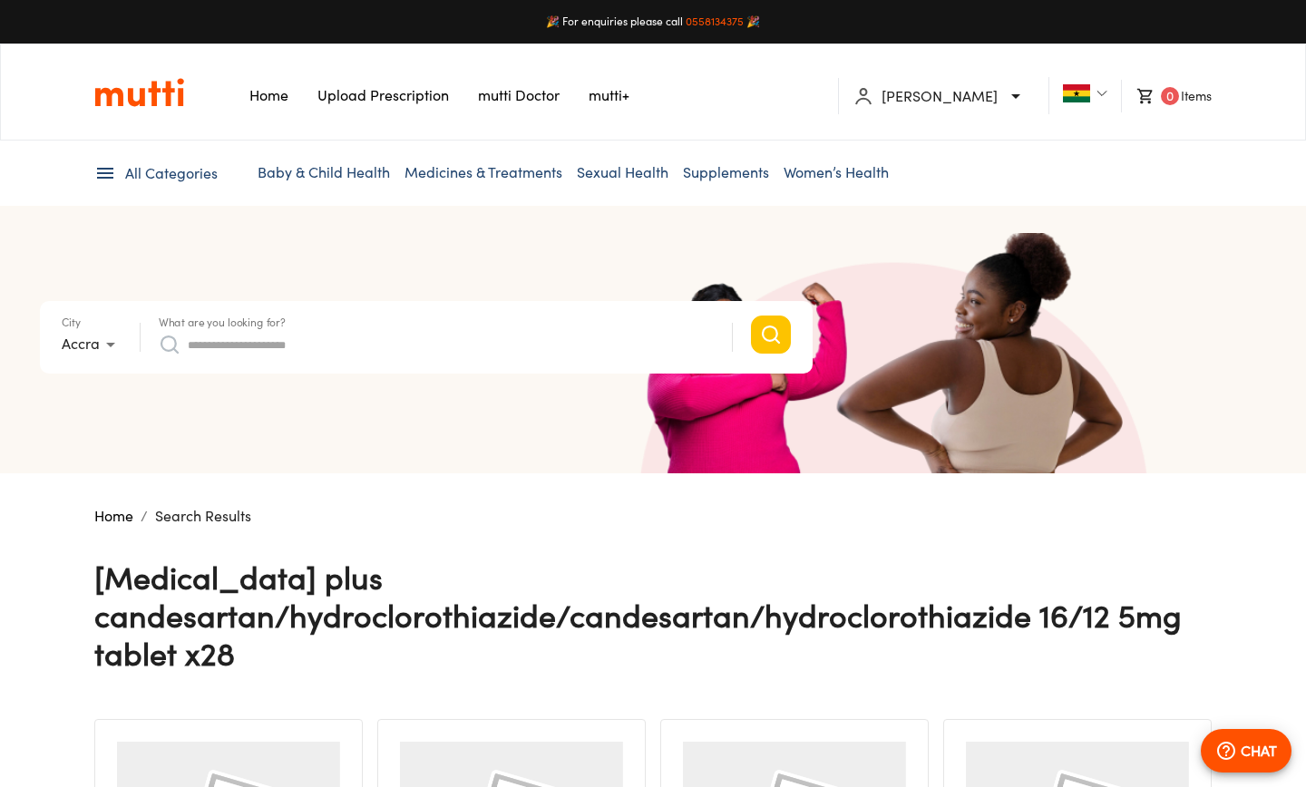
click at [242, 338] on input "What are you looking for?" at bounding box center [451, 344] width 526 height 29
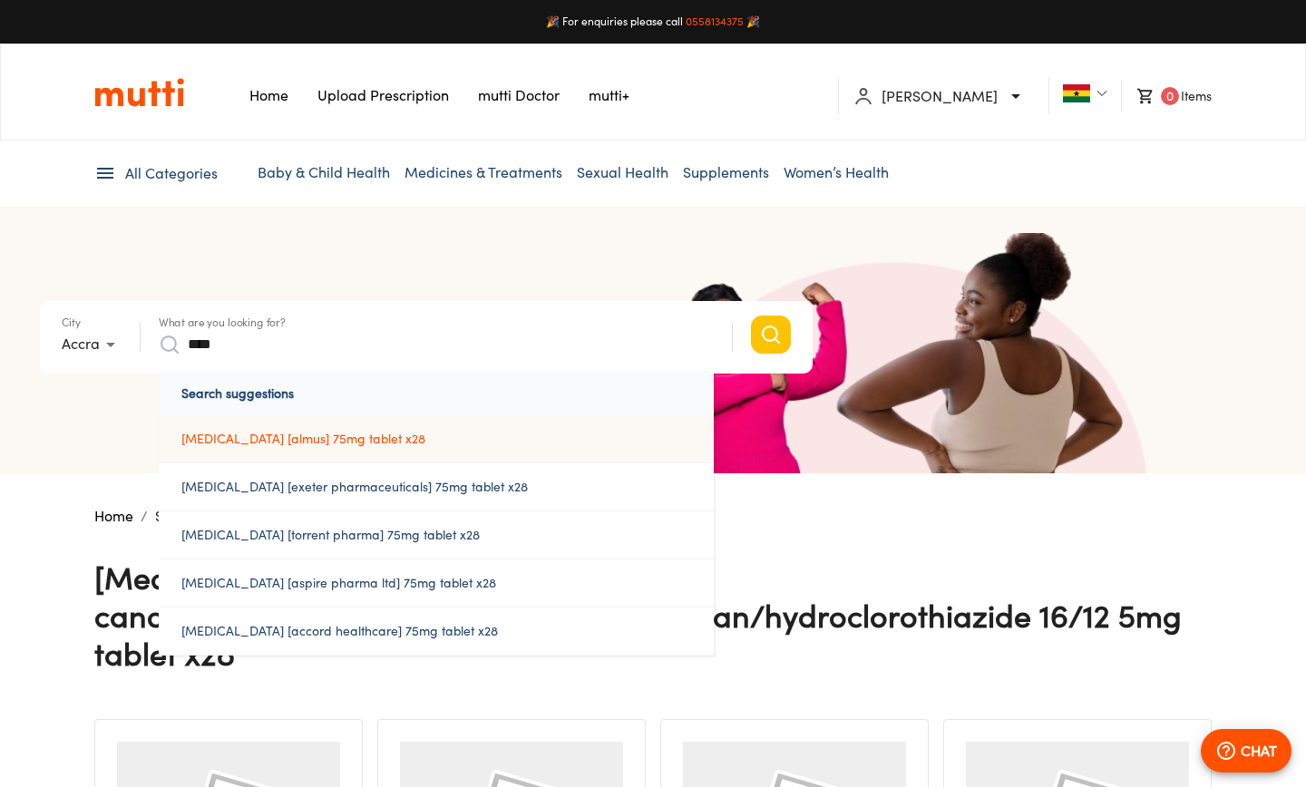
type input "****"
click at [321, 445] on a%2075mg%20tablet%20x28"] "clopidogrel [almus] 75mg tablet x28" at bounding box center [436, 438] width 555 height 47
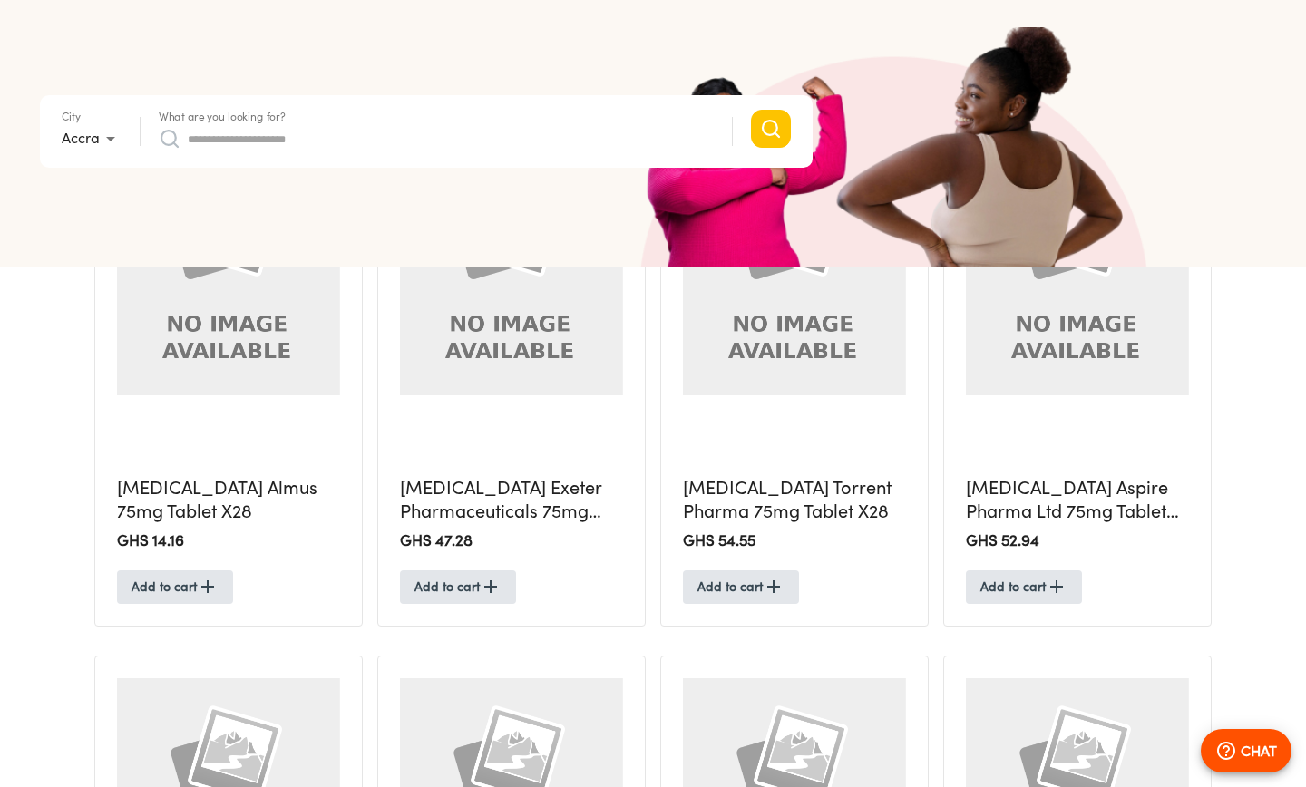
scroll to position [516, 0]
click at [186, 585] on span "Add to cart" at bounding box center [175, 586] width 87 height 23
click at [378, 139] on input "What are you looking for?" at bounding box center [451, 138] width 526 height 29
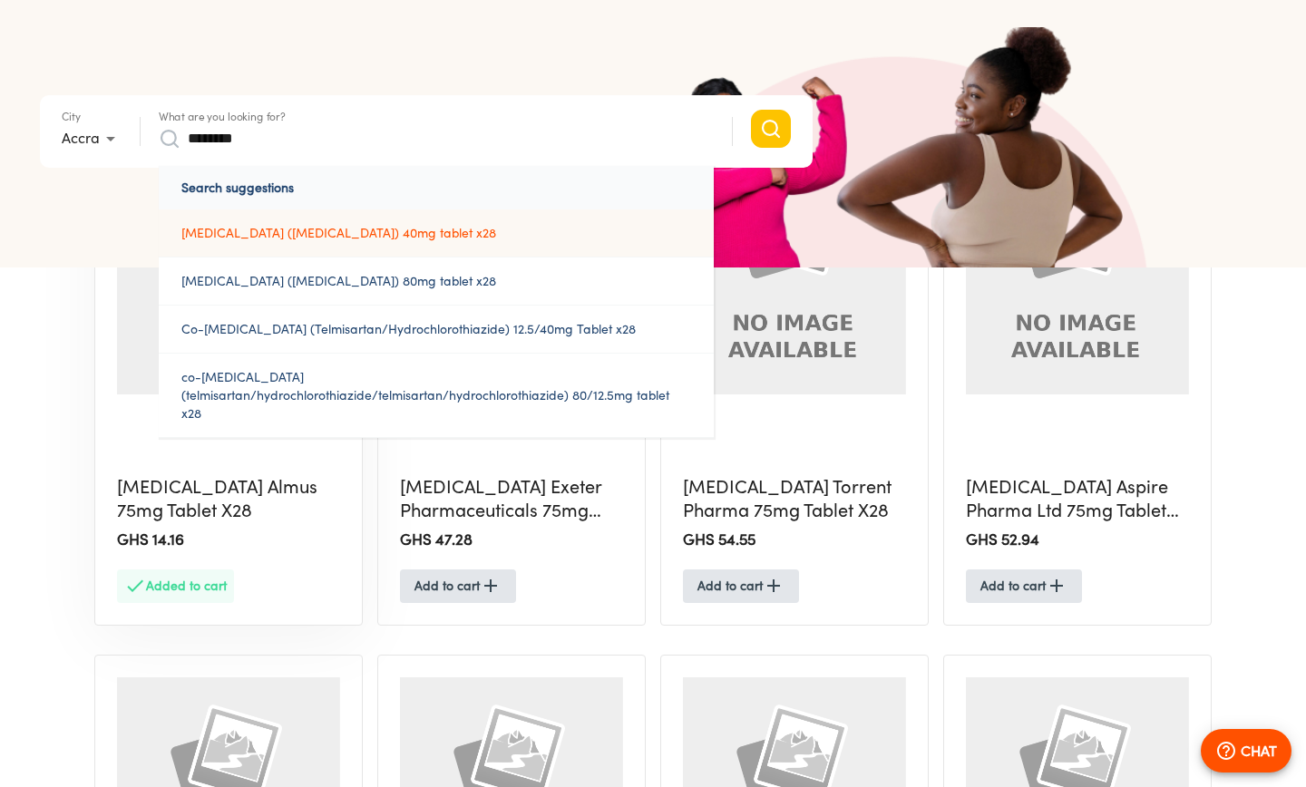
type input "********"
click at [336, 235] on link "micardis (telmisartan) 40mg tablet x28" at bounding box center [436, 233] width 555 height 47
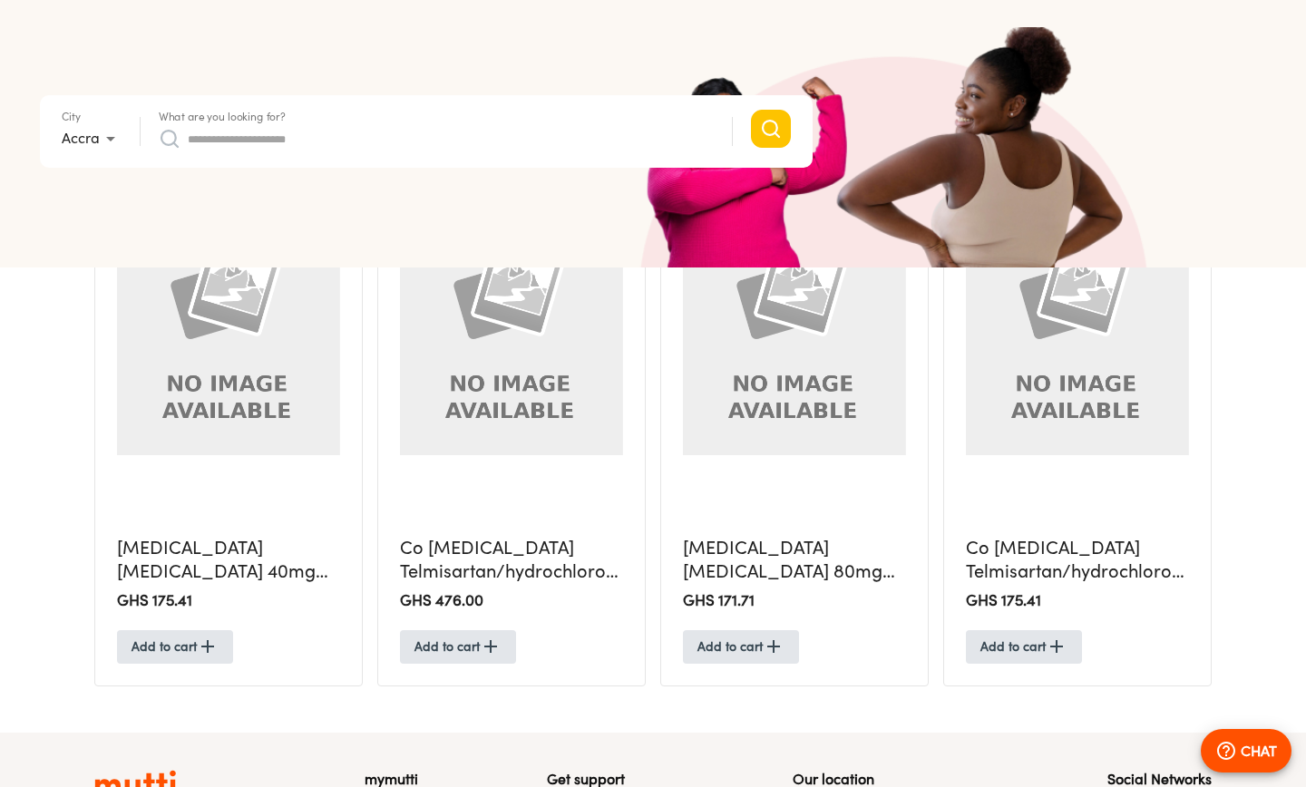
scroll to position [525, 0]
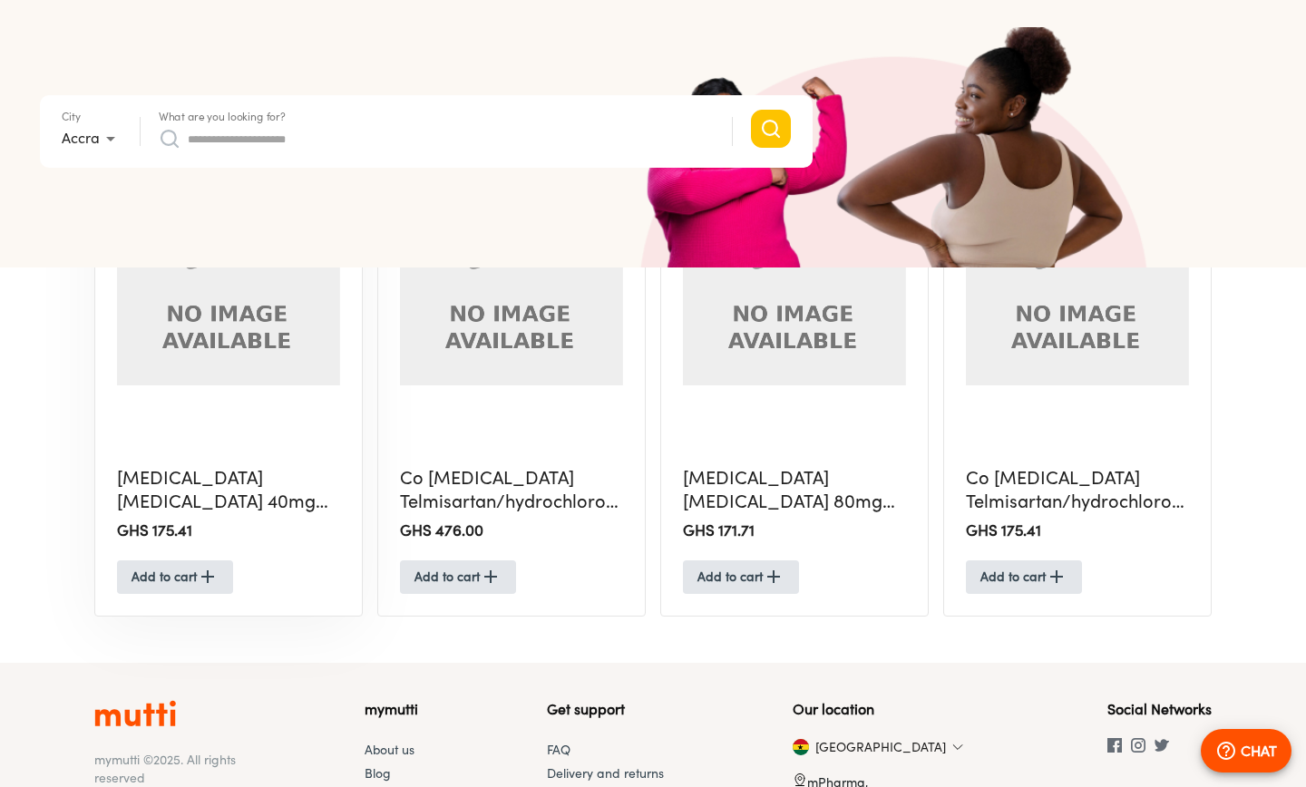
click at [178, 504] on h5 "Micardis Telmisartan 40mg Tablet X28" at bounding box center [228, 490] width 223 height 48
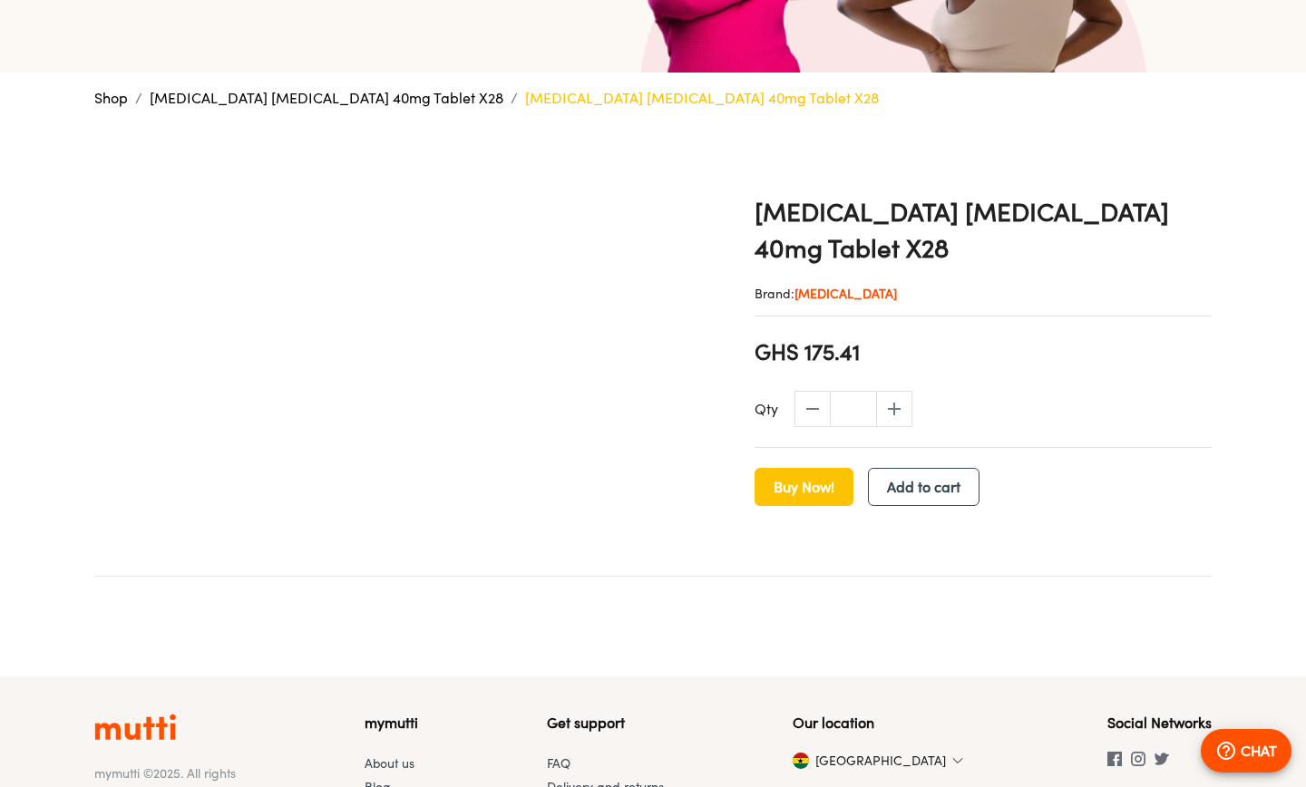
scroll to position [340, 0]
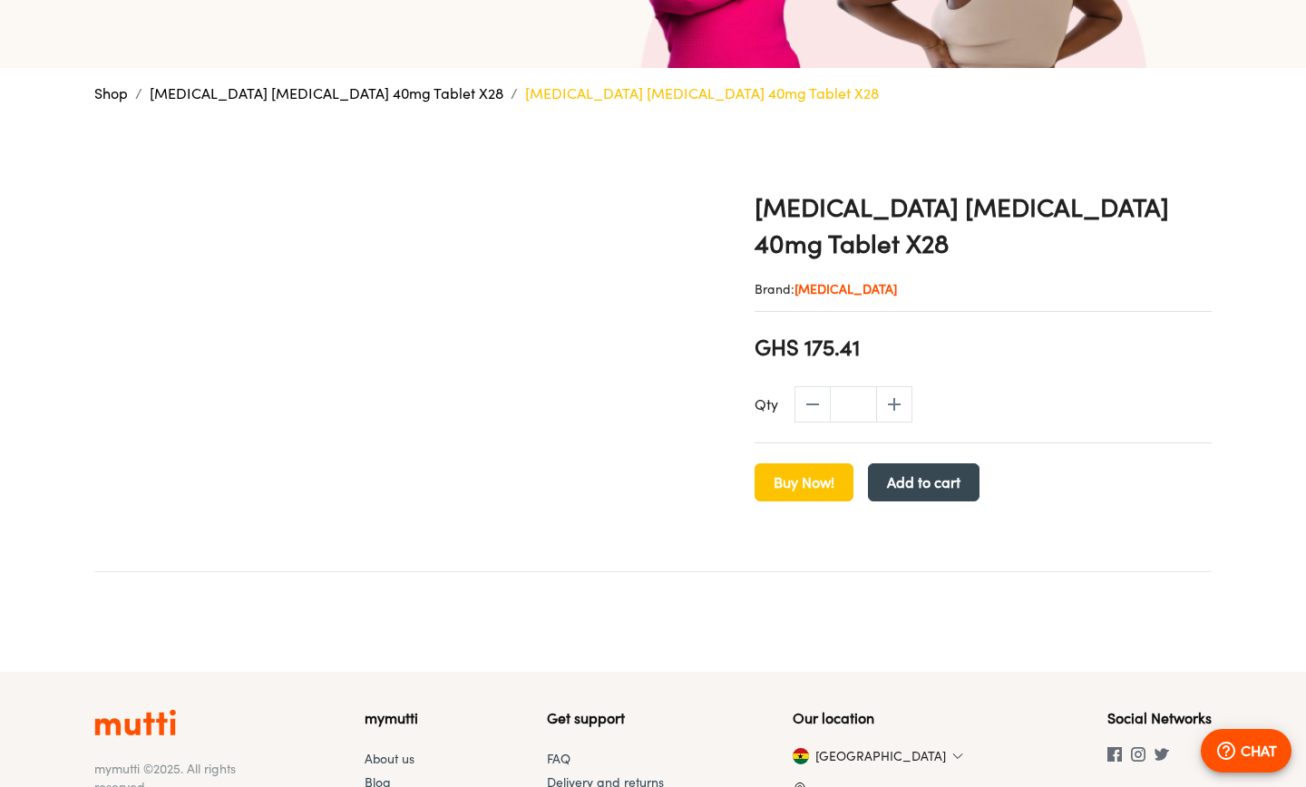
click at [903, 470] on span "Add to cart" at bounding box center [923, 482] width 73 height 25
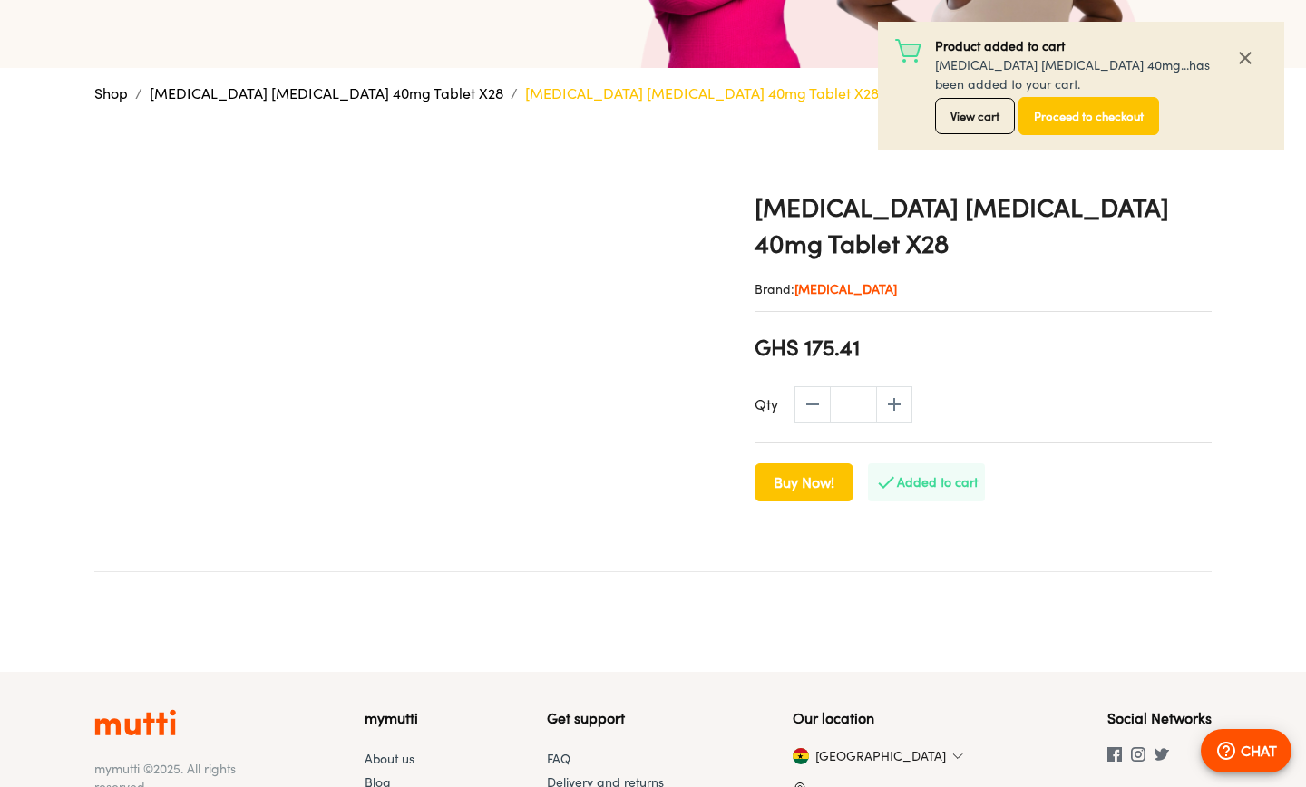
click at [961, 119] on span "View cart" at bounding box center [975, 116] width 49 height 21
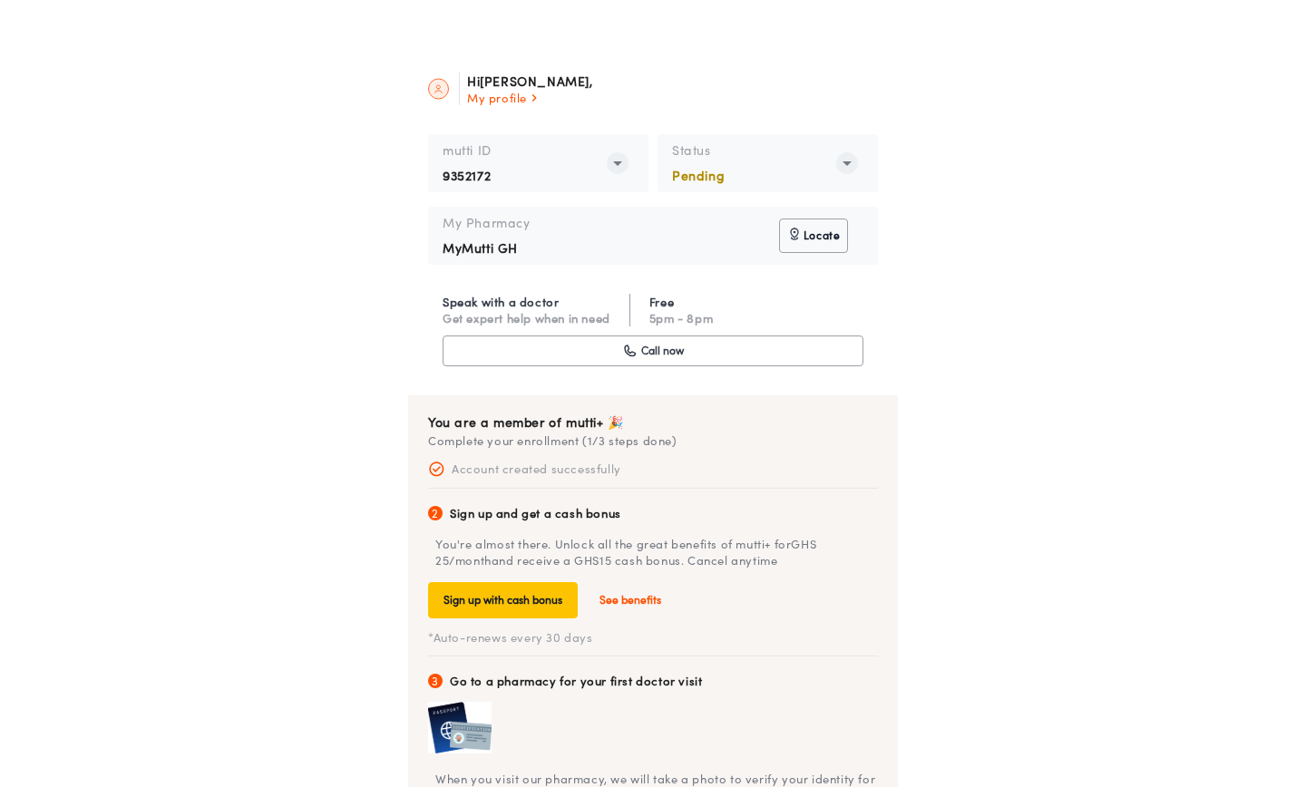
click at [844, 161] on rect "button" at bounding box center [846, 163] width 21 height 21
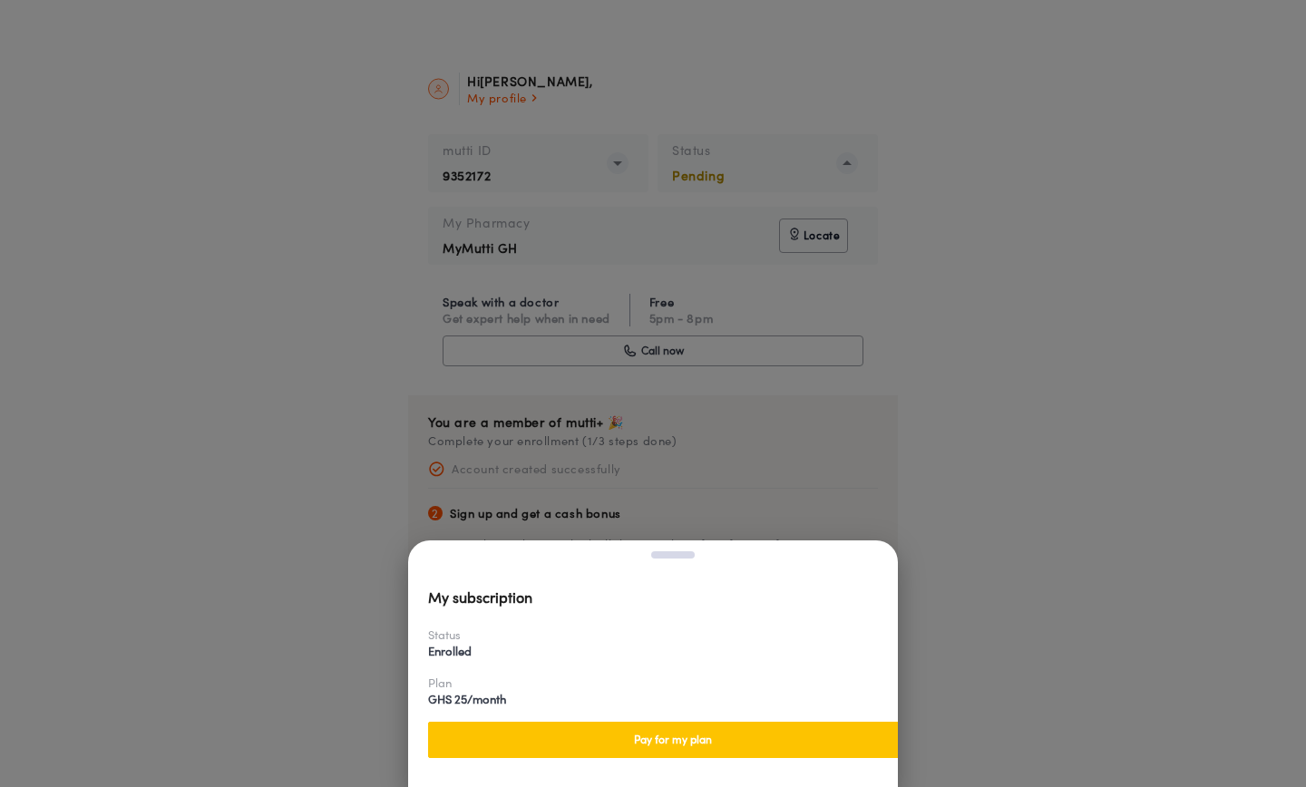
click at [975, 179] on div at bounding box center [653, 393] width 1306 height 787
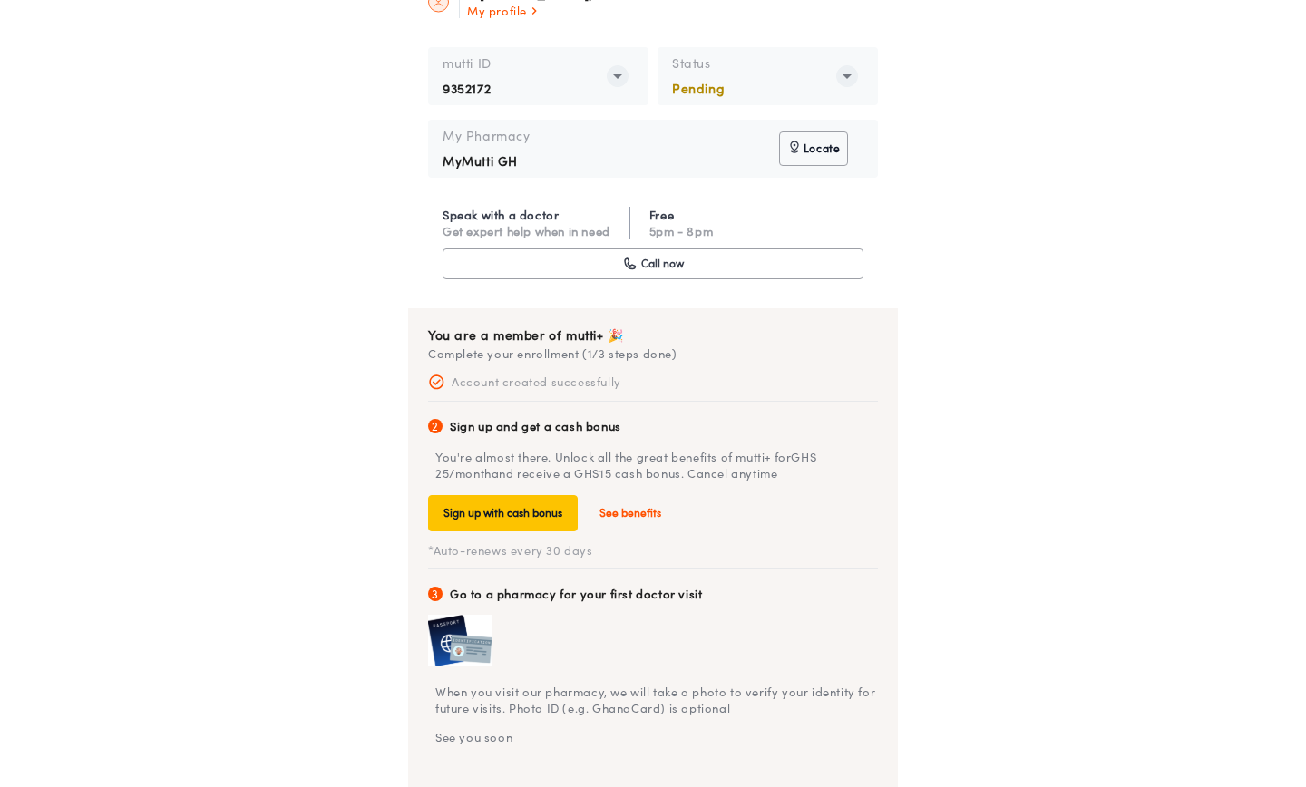
scroll to position [130, 0]
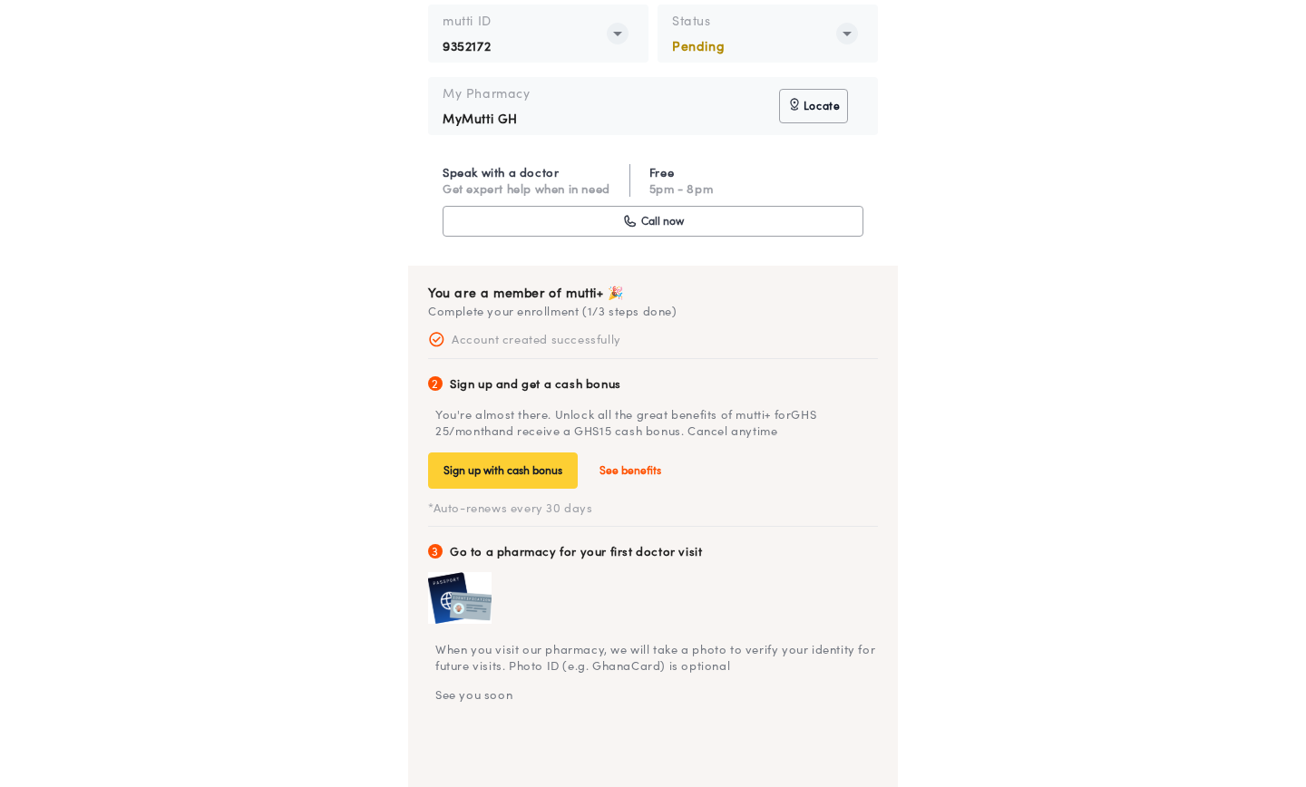
click at [519, 472] on button "Sign up with cash bonus" at bounding box center [503, 471] width 150 height 36
